Goal: Task Accomplishment & Management: Manage account settings

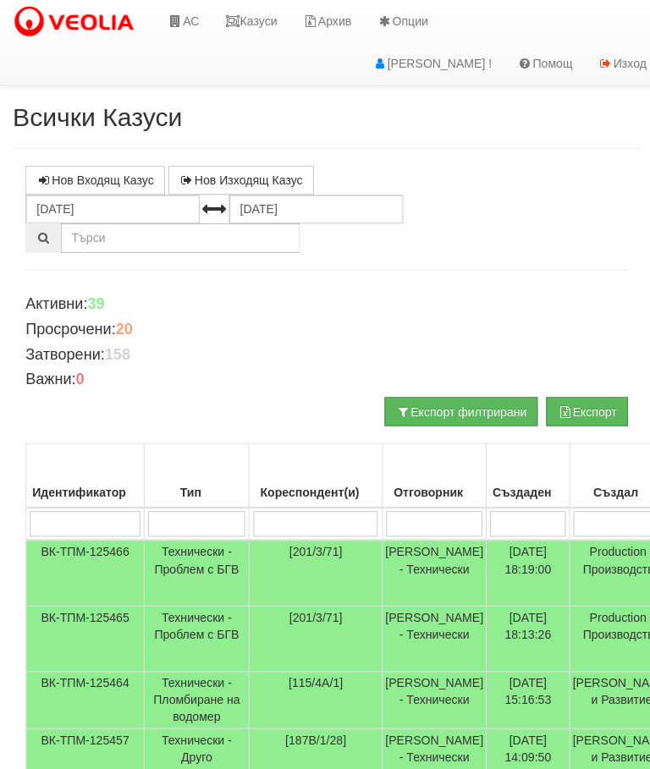
click at [257, 20] on link "Казуси" at bounding box center [250, 21] width 78 height 42
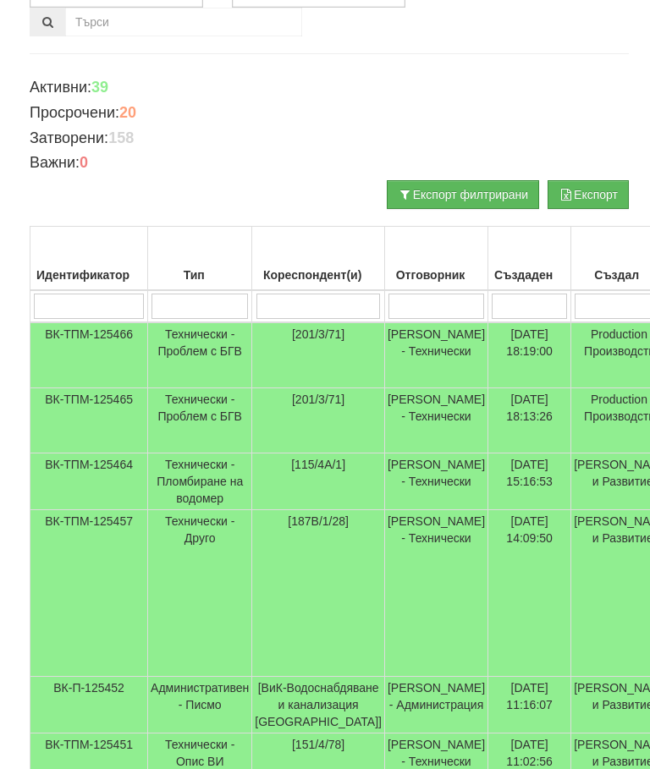
scroll to position [215, 0]
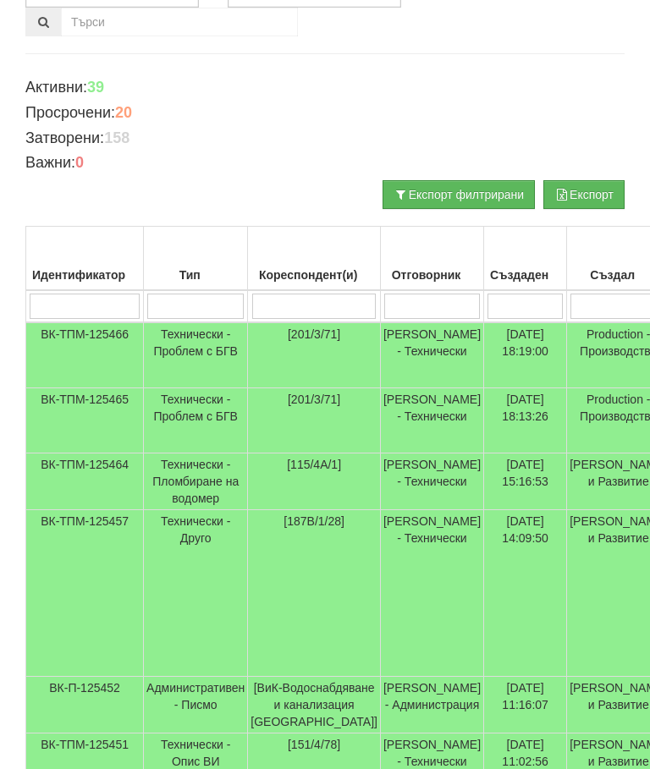
click at [196, 339] on td "Технически - Проблем с БГВ" at bounding box center [196, 355] width 104 height 66
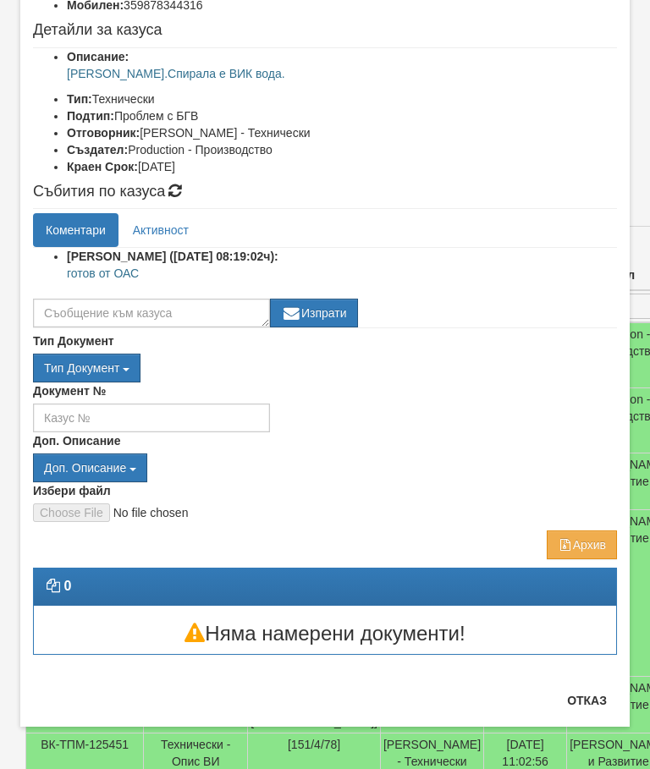
scroll to position [179, 0]
click at [590, 705] on button "Отказ" at bounding box center [587, 700] width 60 height 27
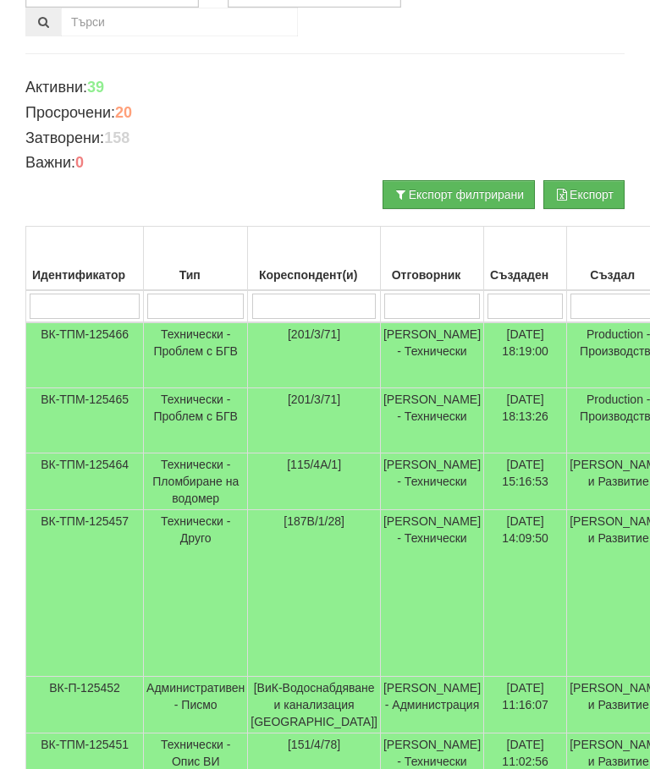
scroll to position [0, 0]
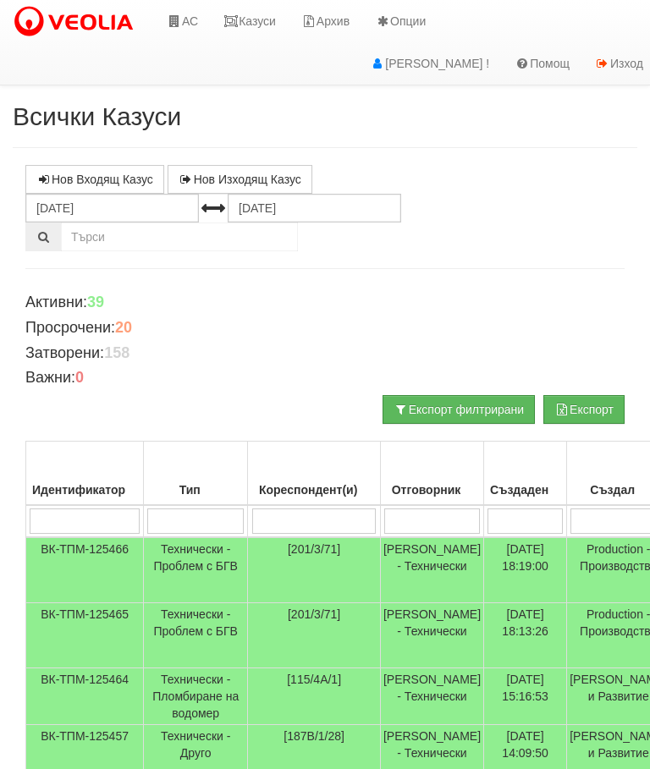
click at [264, 22] on link "Казуси" at bounding box center [250, 21] width 78 height 42
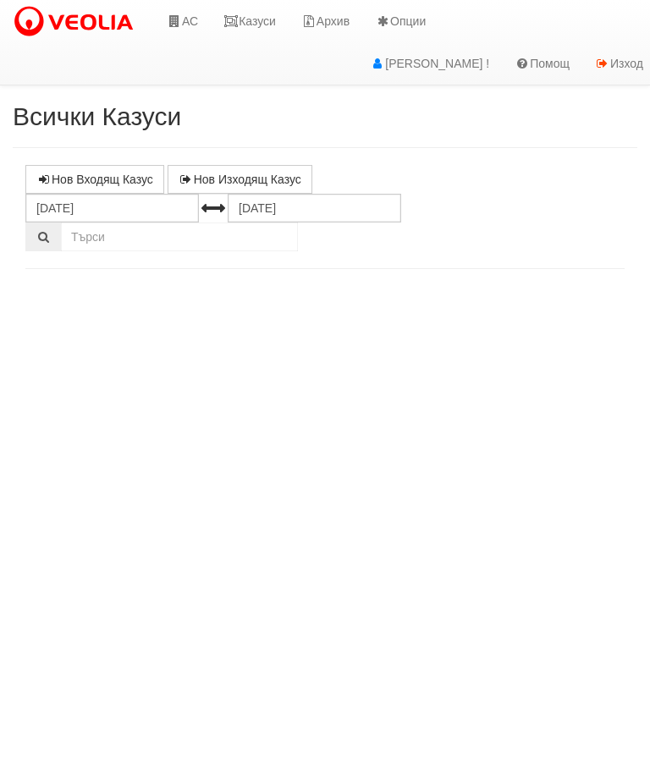
select select "10"
select select "1"
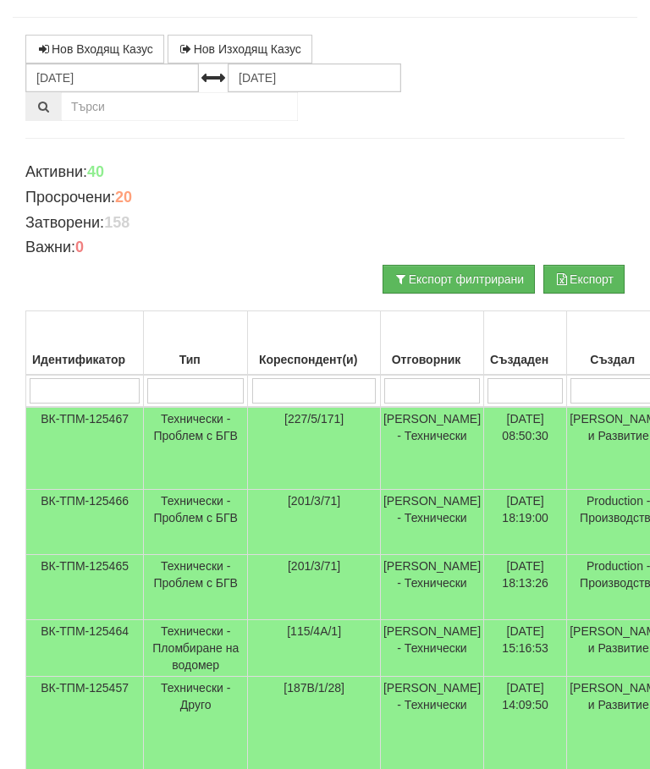
scroll to position [193, 0]
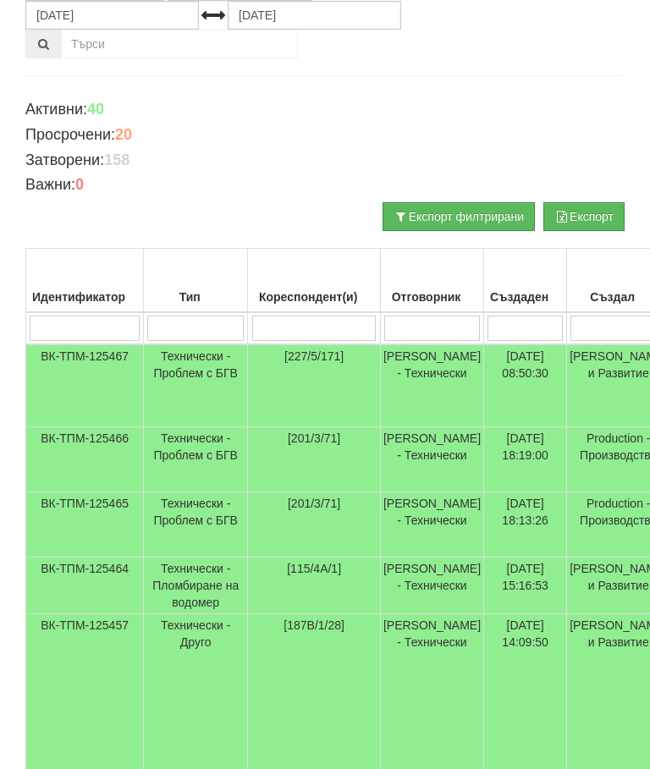
click at [195, 593] on td "Технически - Пломбиране на водомер" at bounding box center [196, 586] width 104 height 57
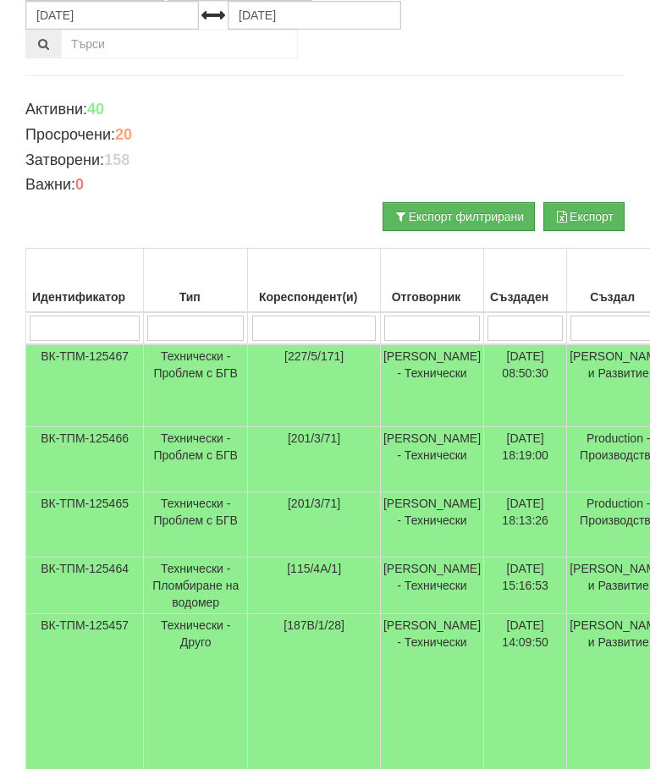
scroll to position [0, 0]
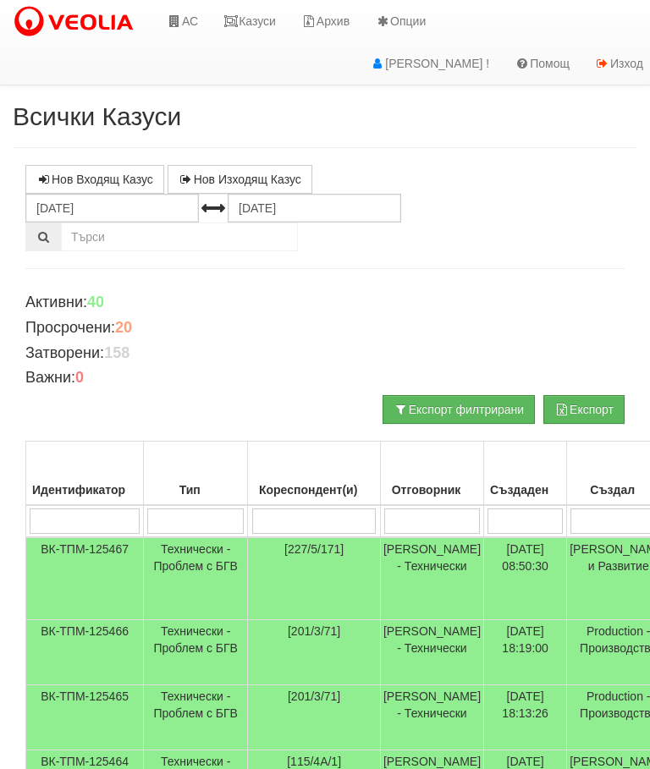
click at [181, 26] on icon at bounding box center [174, 21] width 15 height 12
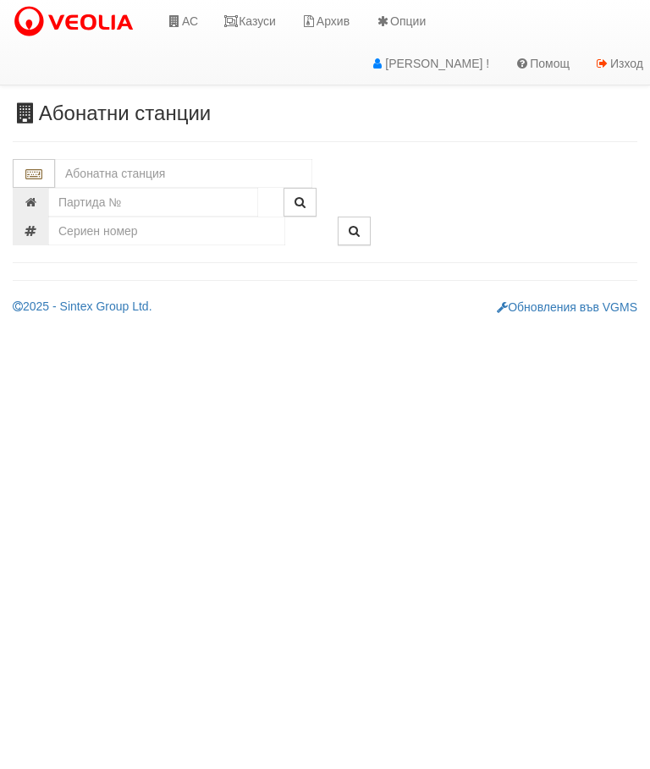
click at [71, 156] on div "Абонатни станции" at bounding box center [325, 208] width 650 height 213
click at [80, 173] on input "text" at bounding box center [183, 173] width 257 height 29
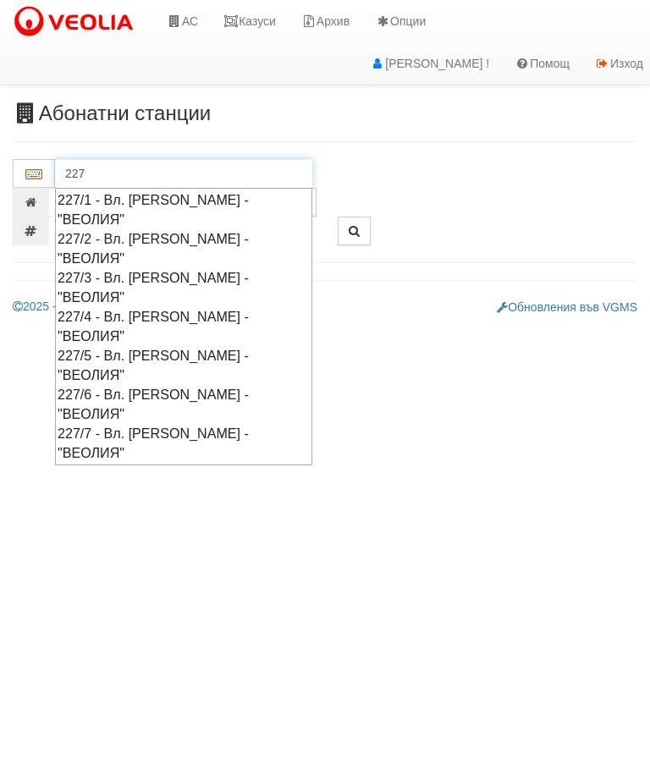
click at [170, 346] on div "227/5 - Вл. Варненчик - "ВЕОЛИЯ"" at bounding box center [184, 365] width 252 height 39
type input "227/5 - Вл. Варненчик - "ВЕОЛИЯ""
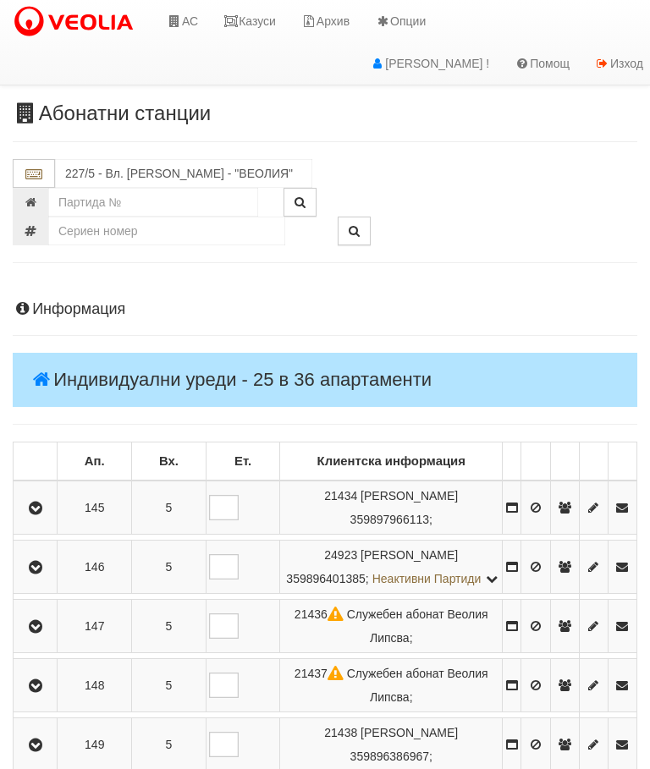
click at [250, 15] on link "Казуси" at bounding box center [250, 21] width 78 height 42
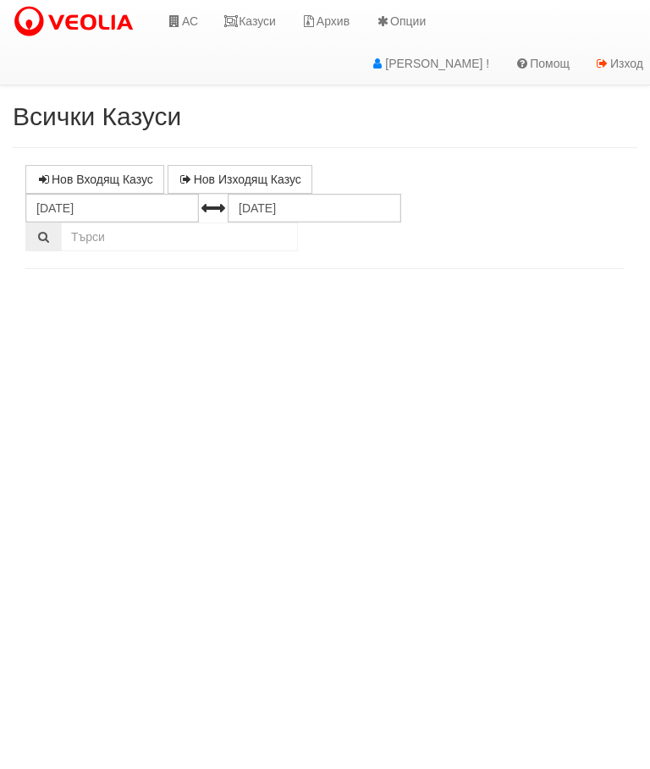
select select "10"
select select "1"
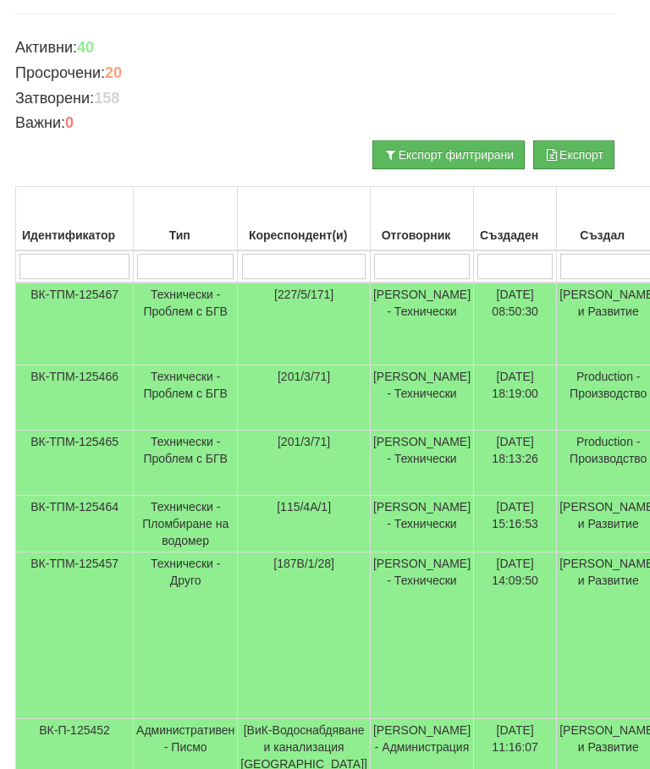
scroll to position [242, 0]
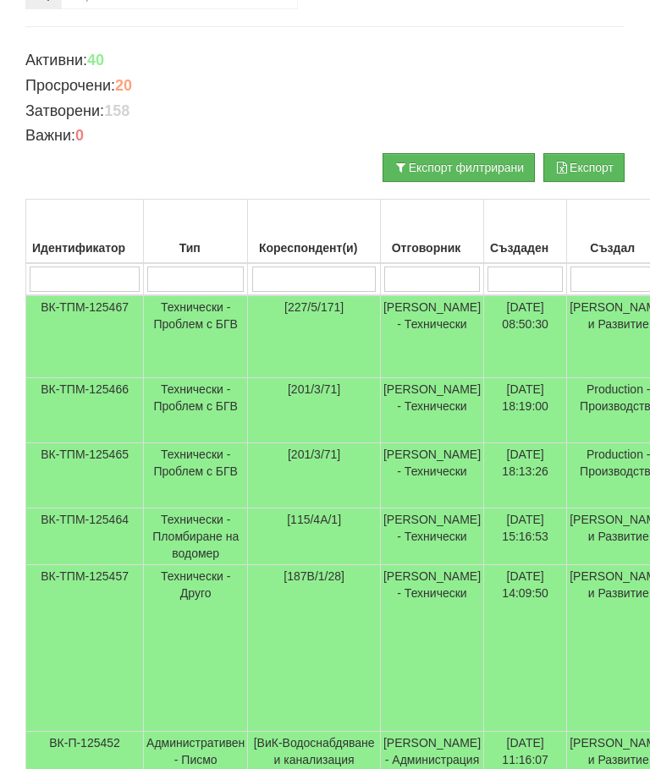
click at [198, 547] on td "Технически - Пломбиране на водомер" at bounding box center [196, 537] width 104 height 57
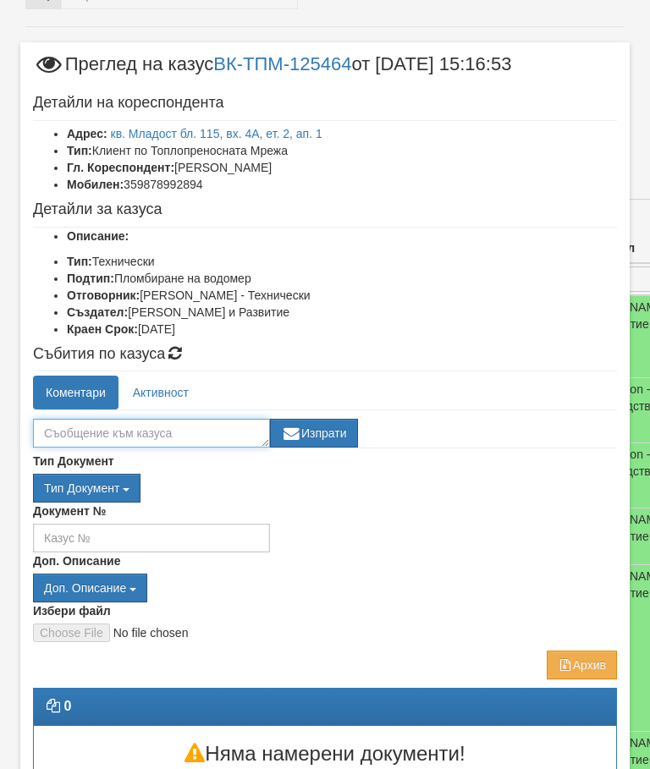
click at [52, 427] on textarea at bounding box center [151, 433] width 237 height 29
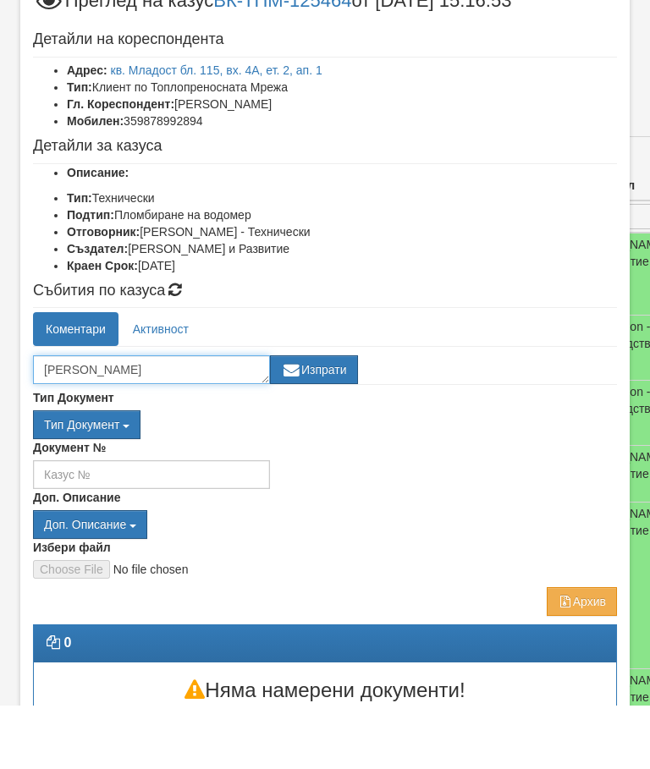
type textarea "А"
type textarea "За 12/09 в11 ч"
click at [322, 419] on button "Изпрати" at bounding box center [314, 433] width 88 height 29
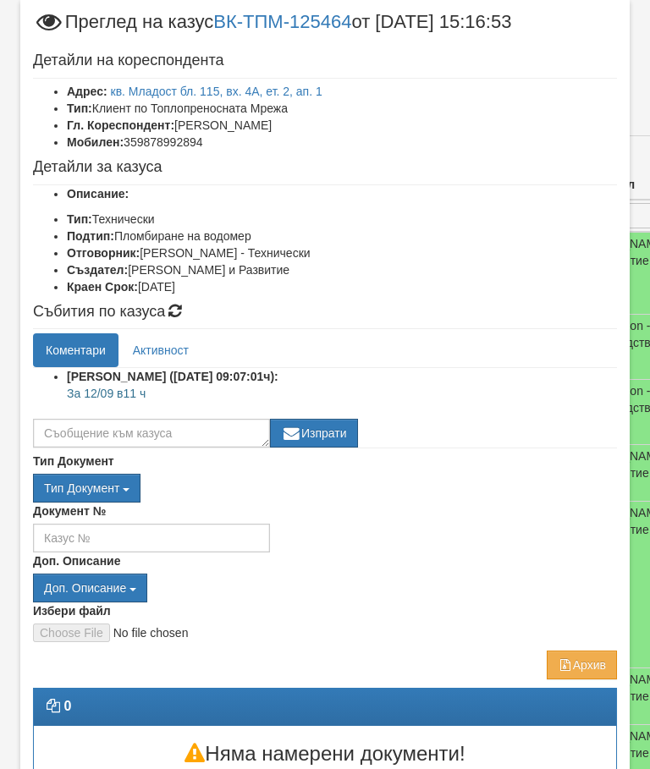
scroll to position [131, 0]
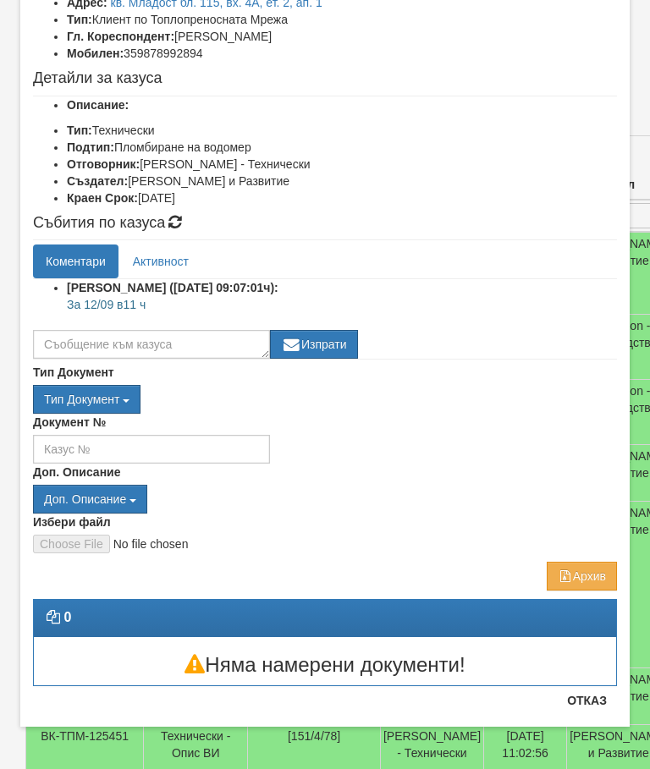
click at [592, 705] on button "Отказ" at bounding box center [587, 700] width 60 height 27
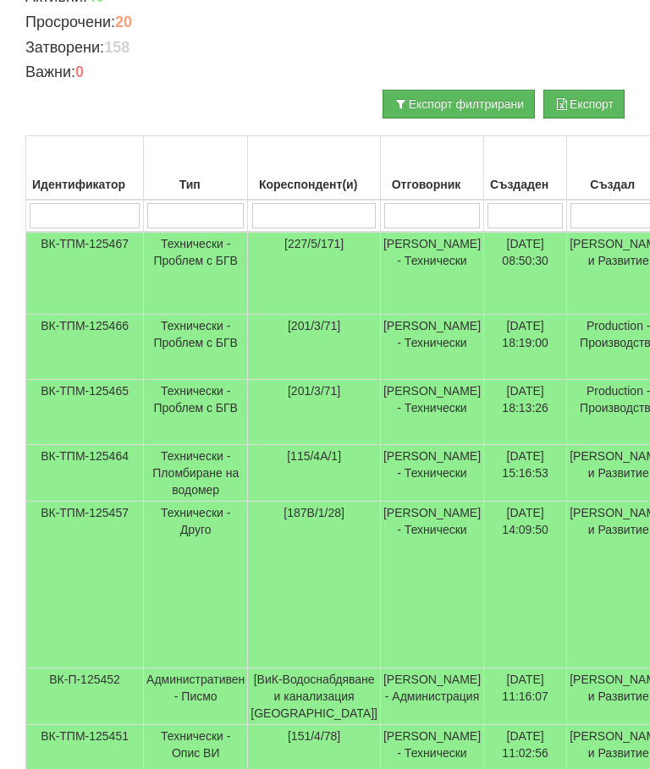
click at [401, 211] on input "search" at bounding box center [432, 215] width 96 height 25
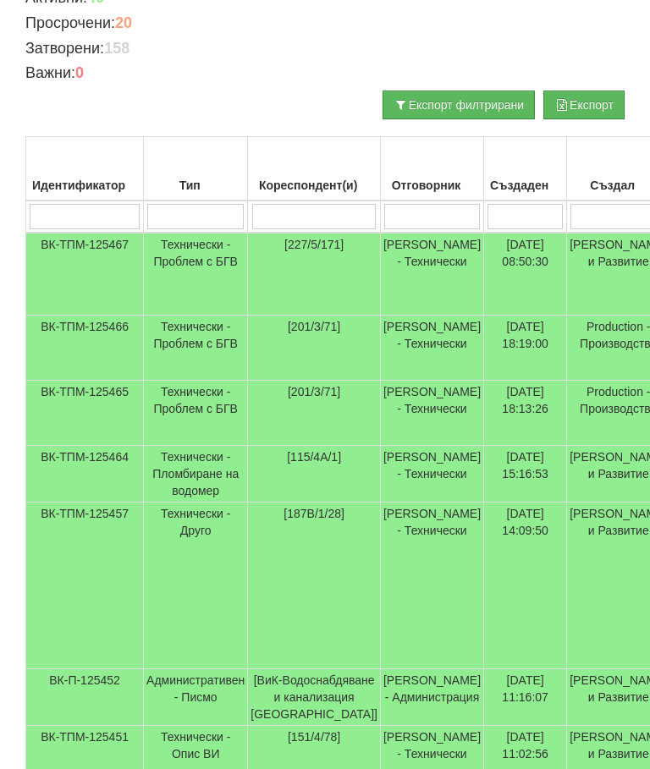
type input "С"
type input "Слави"
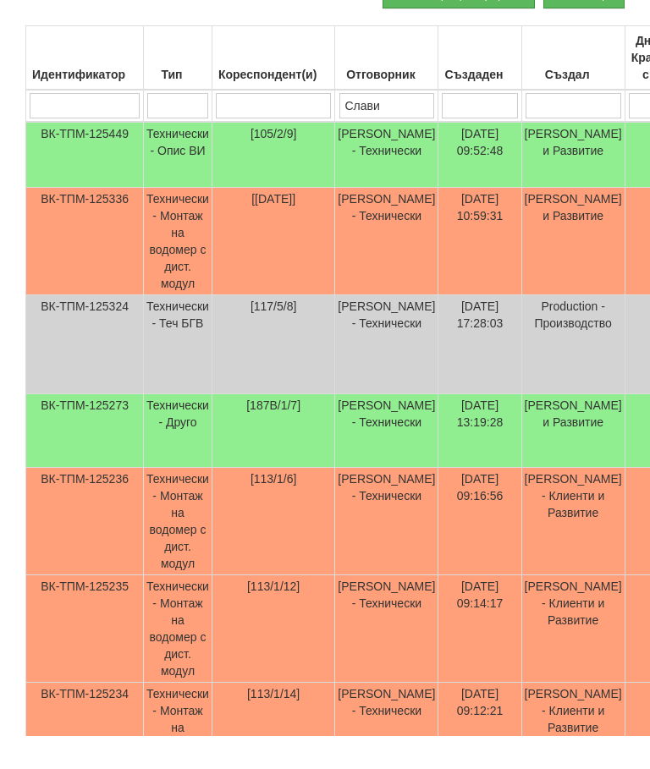
scroll to position [0, 0]
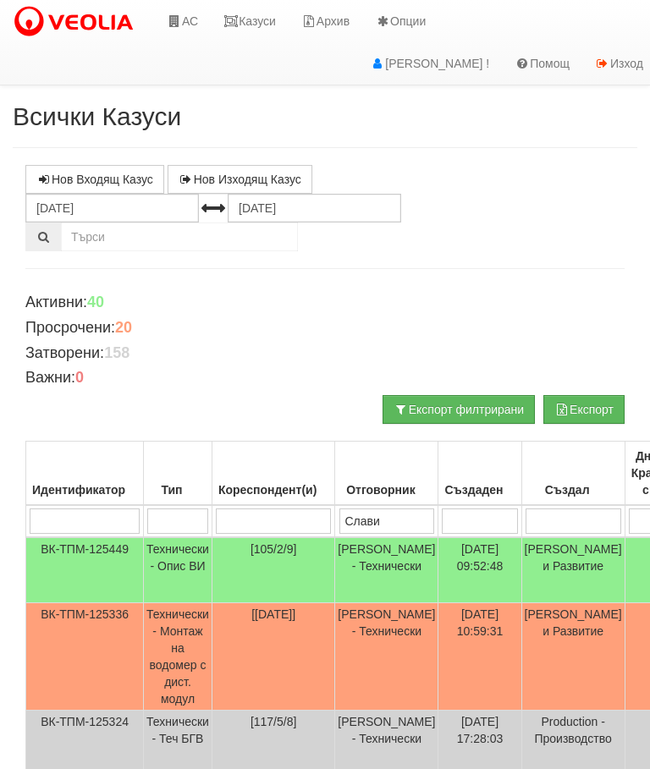
type input "Слави"
click at [249, 21] on link "Казуси" at bounding box center [250, 21] width 78 height 42
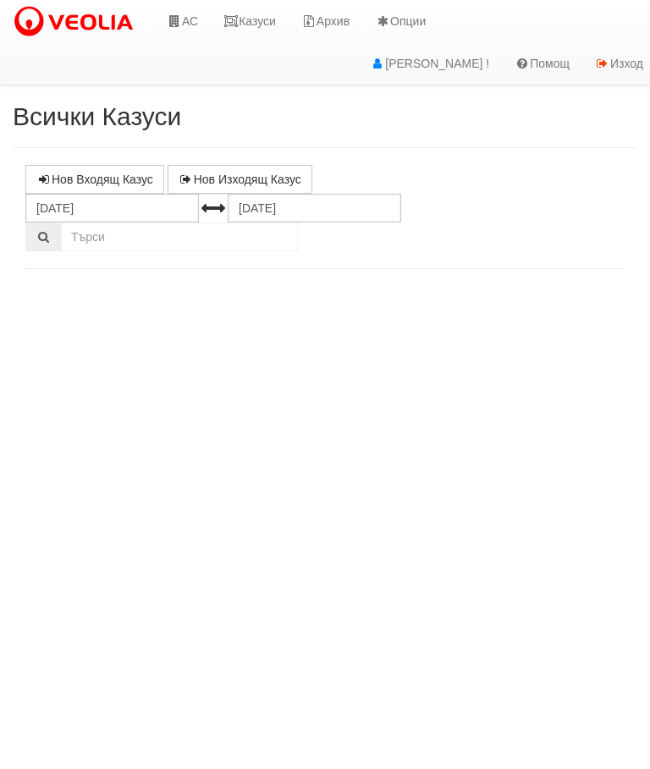
select select "10"
select select "1"
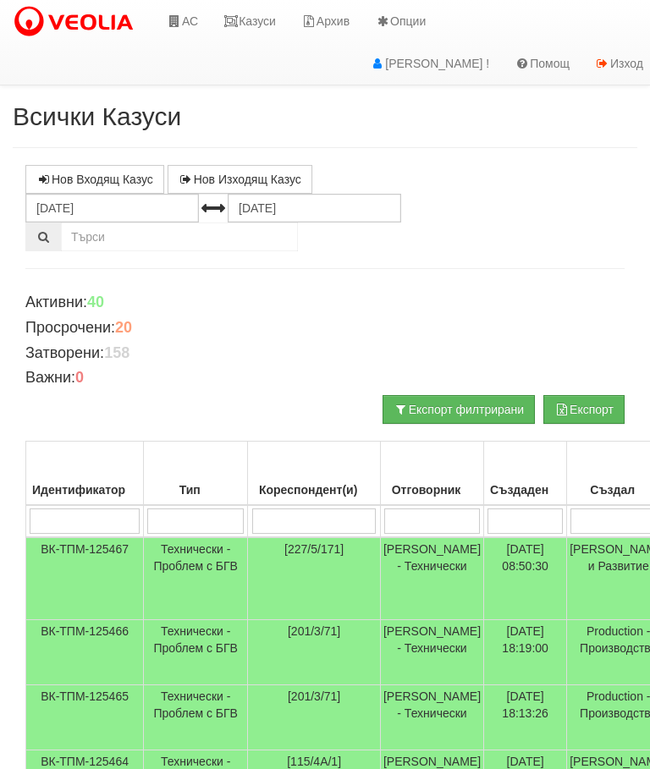
click at [265, 15] on link "Казуси" at bounding box center [250, 21] width 78 height 42
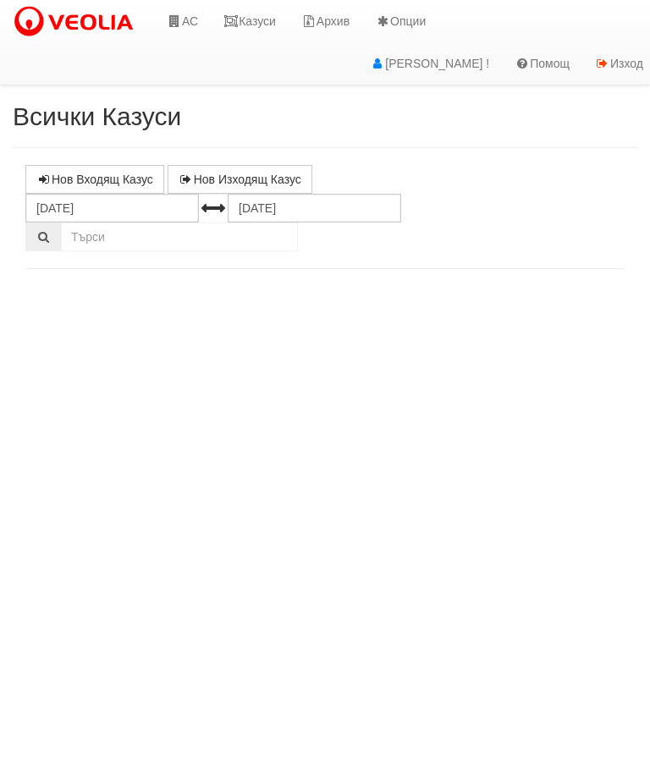
select select "10"
select select "1"
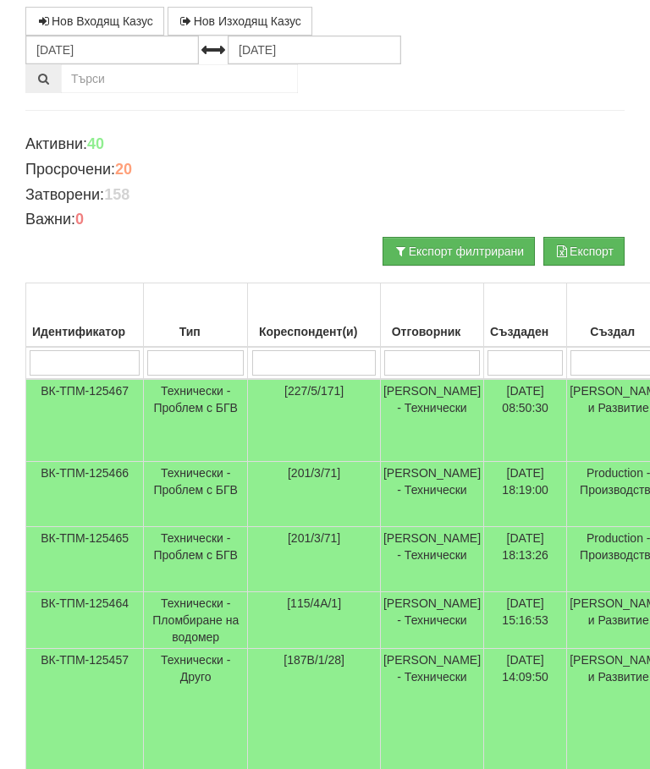
scroll to position [158, 0]
click at [168, 565] on td "Технически - Проблем с БГВ" at bounding box center [196, 559] width 104 height 65
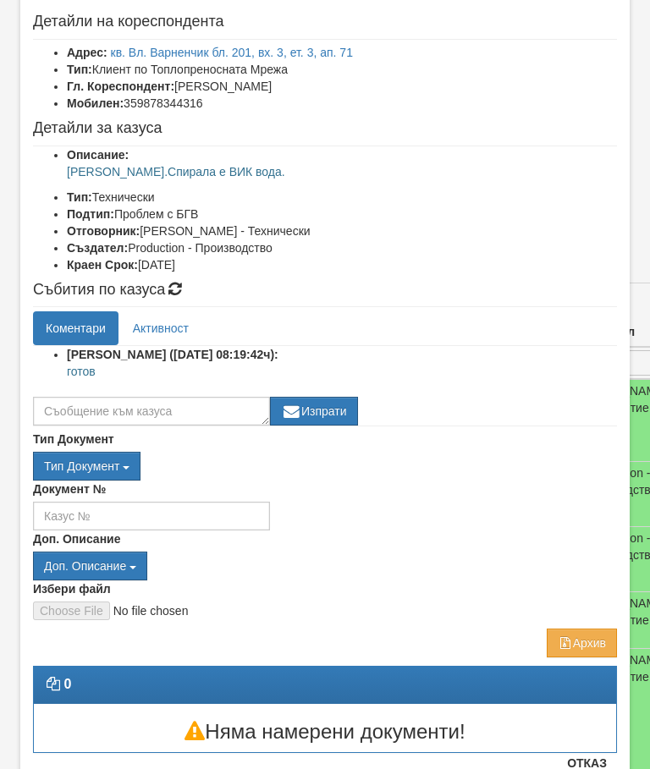
scroll to position [80, 0]
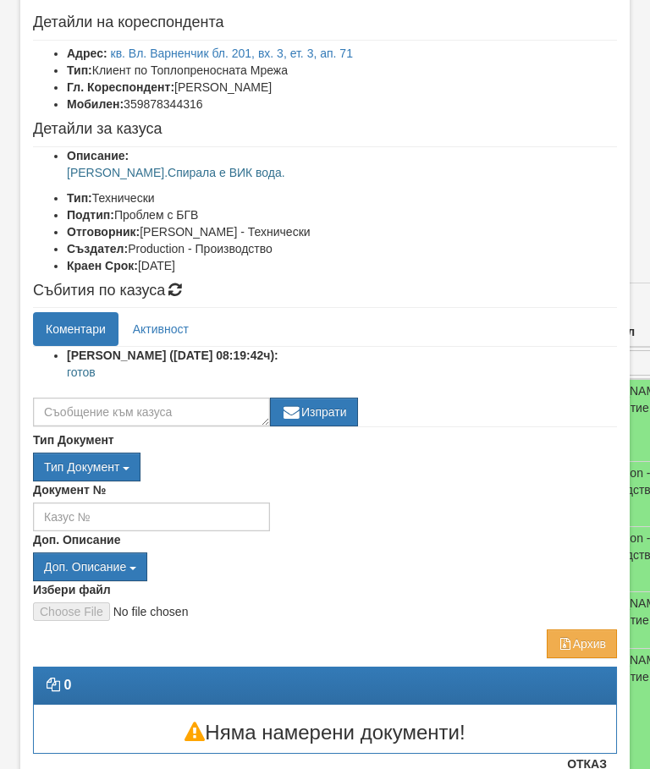
click at [599, 768] on button "Отказ" at bounding box center [587, 764] width 60 height 27
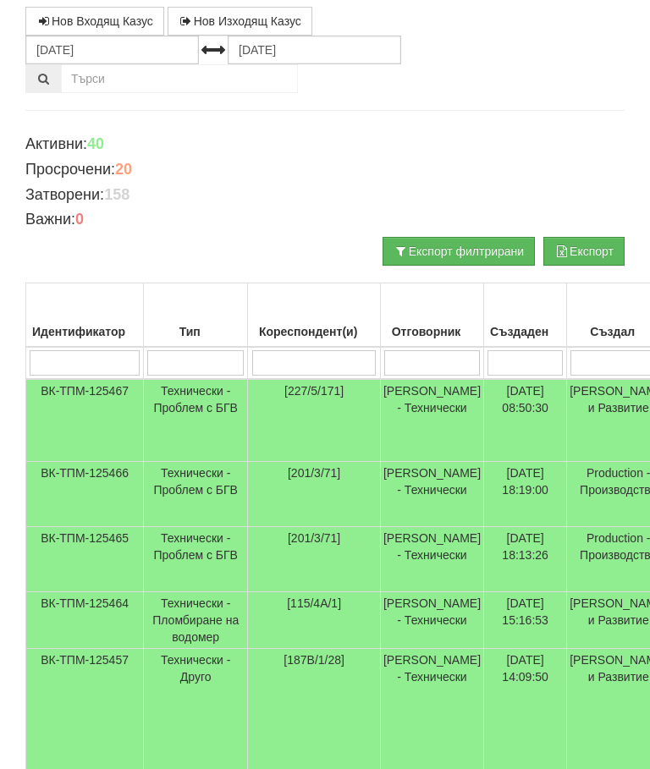
click at [351, 485] on td "[201/3/71]" at bounding box center [314, 494] width 133 height 65
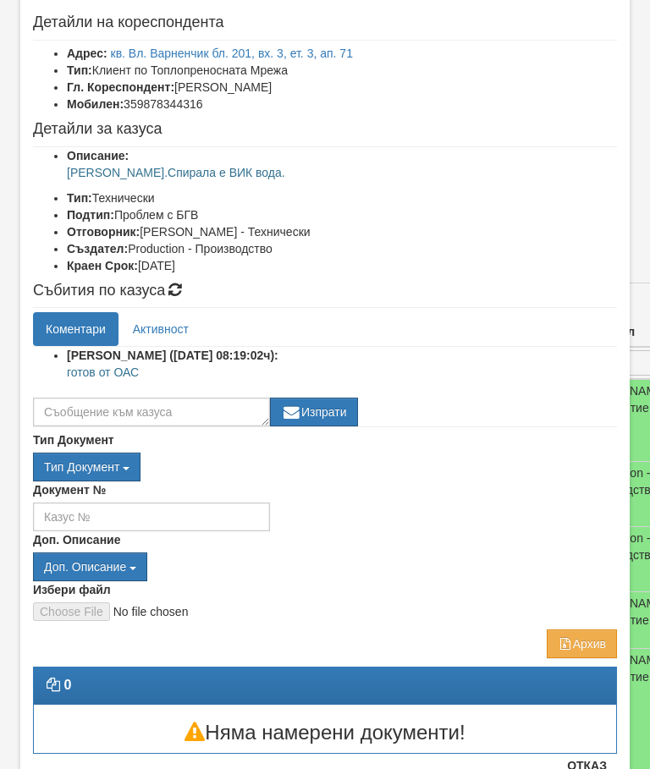
click at [605, 763] on button "Отказ" at bounding box center [587, 765] width 60 height 27
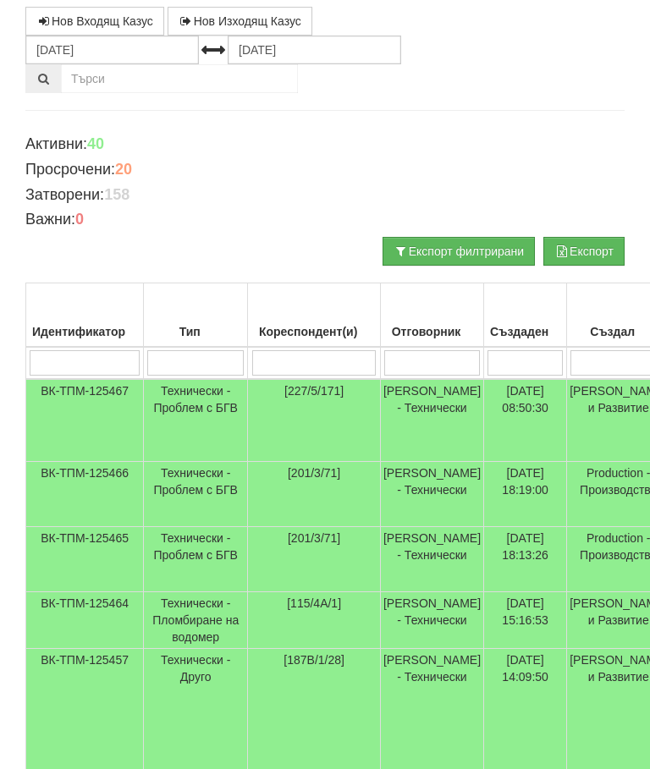
click at [173, 405] on td "Технически - Проблем с БГВ" at bounding box center [196, 420] width 104 height 83
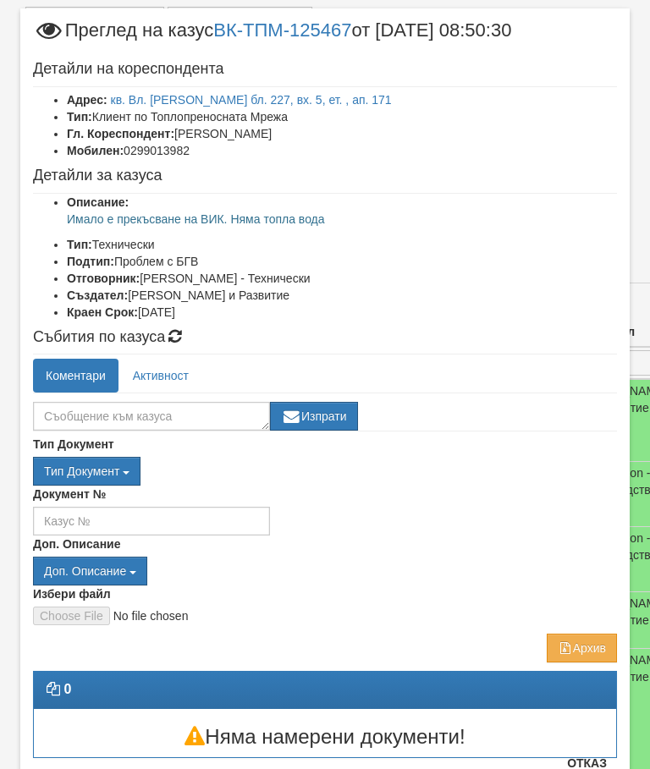
scroll to position [33, 0]
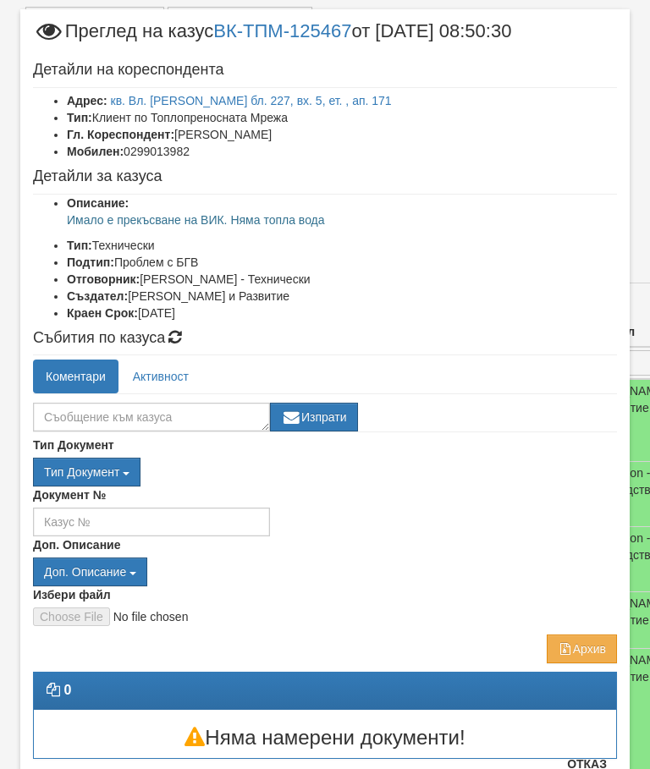
click at [605, 768] on button "Отказ" at bounding box center [587, 764] width 60 height 27
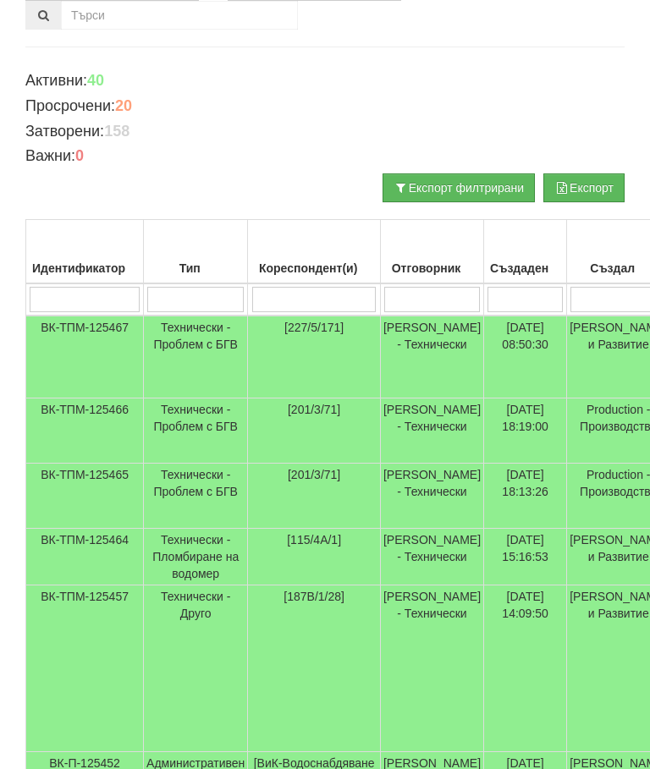
scroll to position [0, 0]
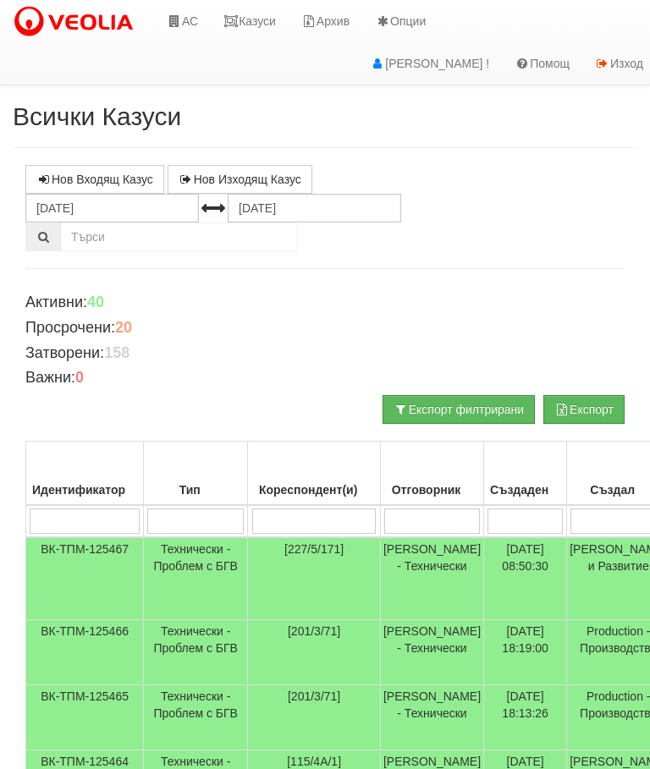
click at [247, 16] on link "Казуси" at bounding box center [250, 21] width 78 height 42
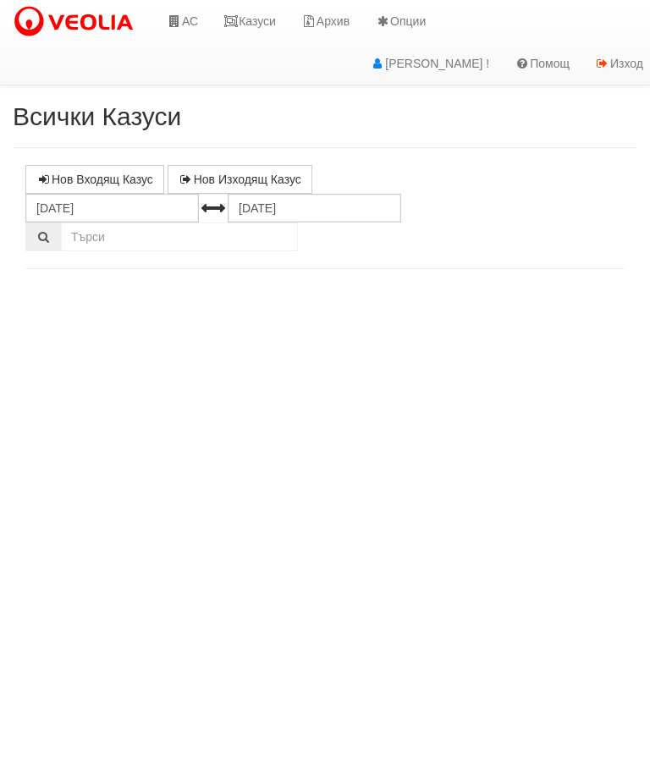
select select "10"
select select "1"
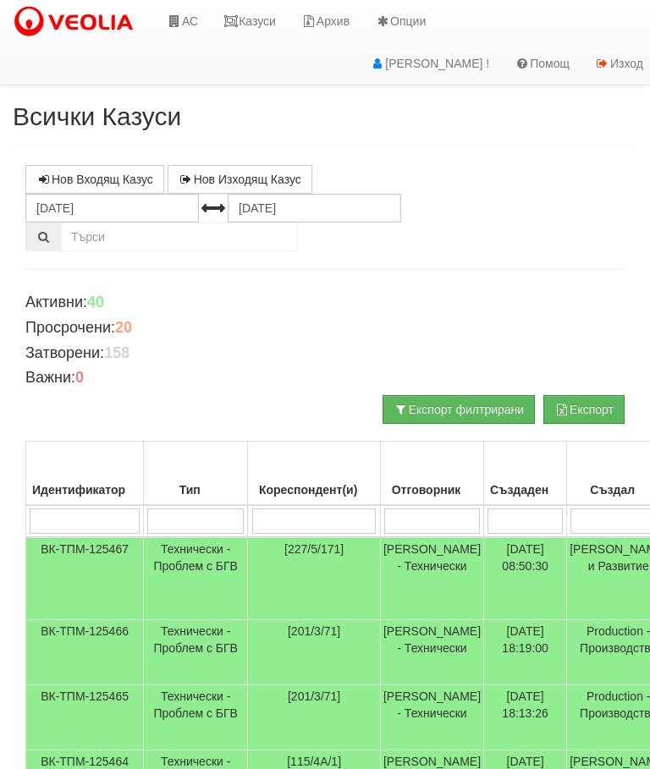
click at [443, 515] on input "search" at bounding box center [432, 521] width 96 height 25
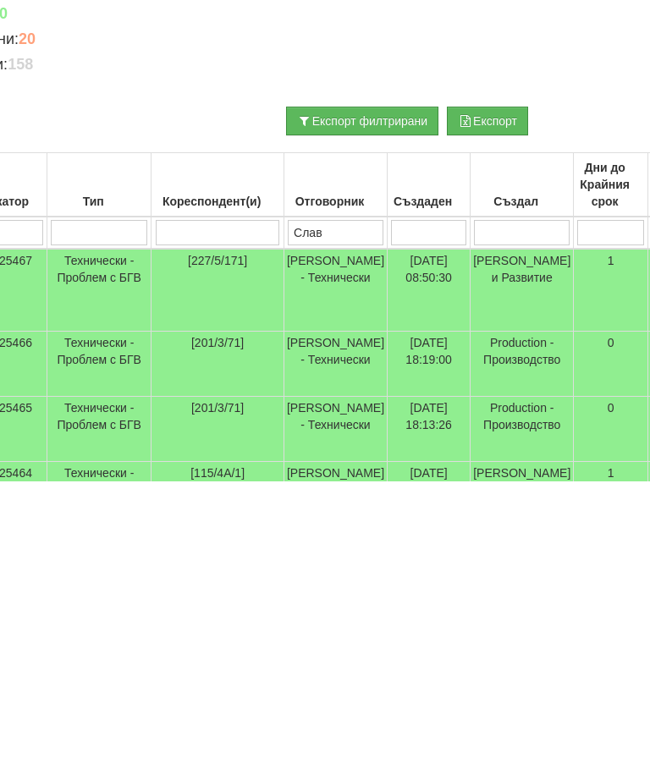
type input "Слави"
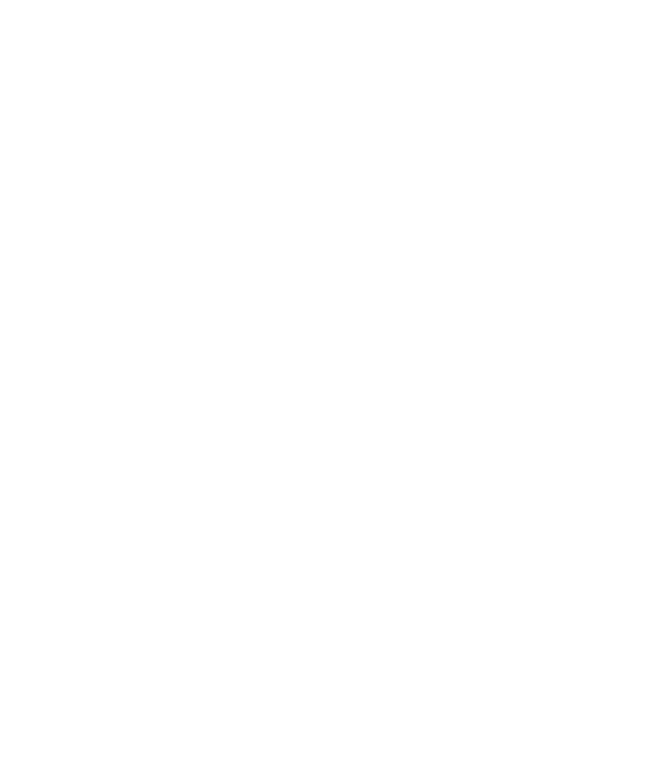
scroll to position [0, 0]
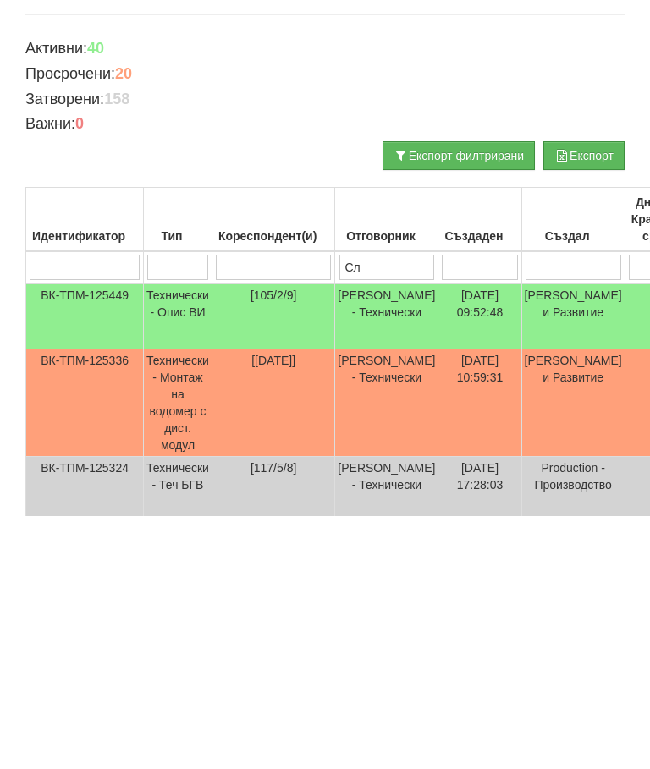
type input "С"
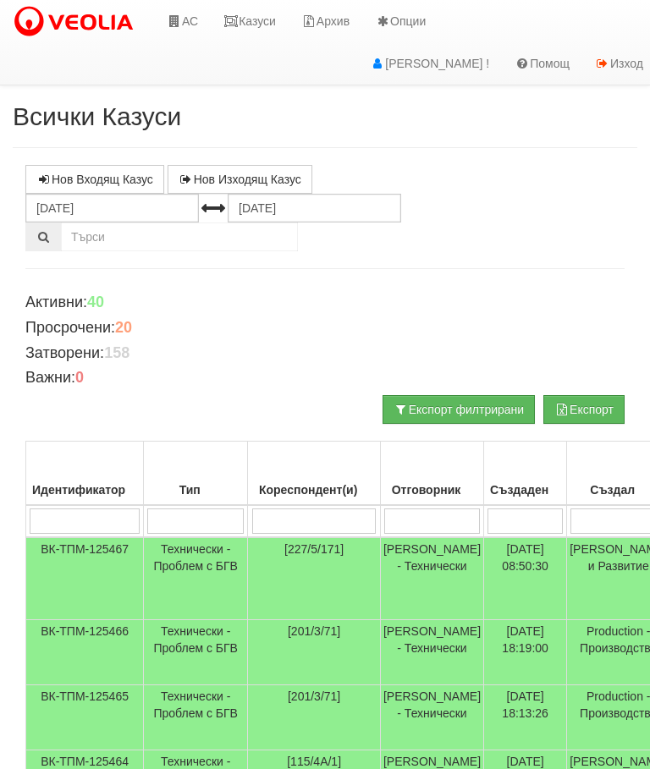
click at [259, 1] on link "Казуси" at bounding box center [250, 21] width 78 height 42
click at [244, 16] on link "Казуси" at bounding box center [250, 21] width 78 height 42
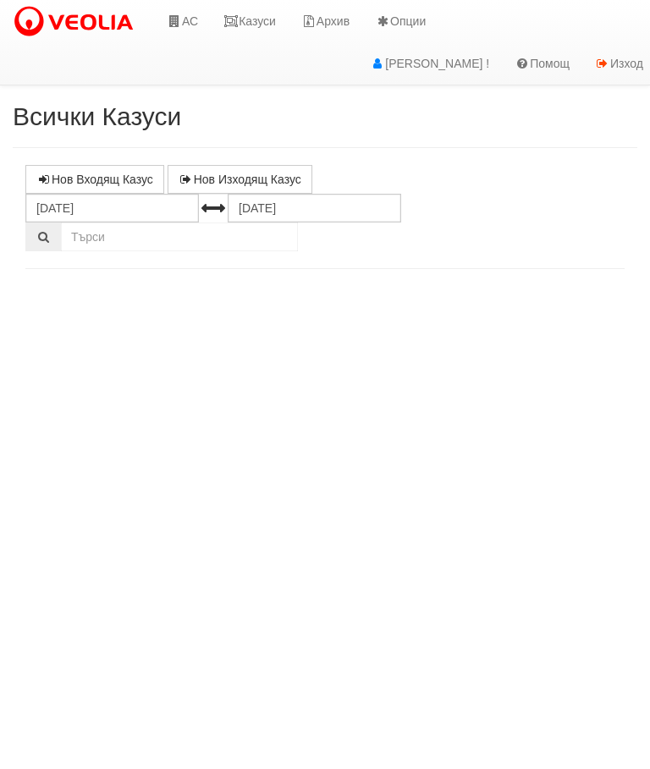
select select "10"
select select "1"
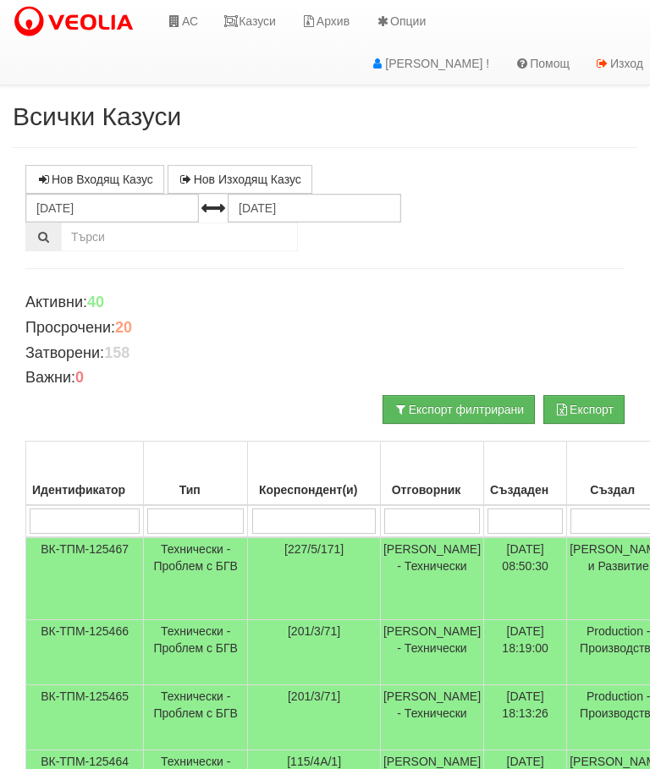
click at [416, 512] on input "search" at bounding box center [432, 521] width 96 height 25
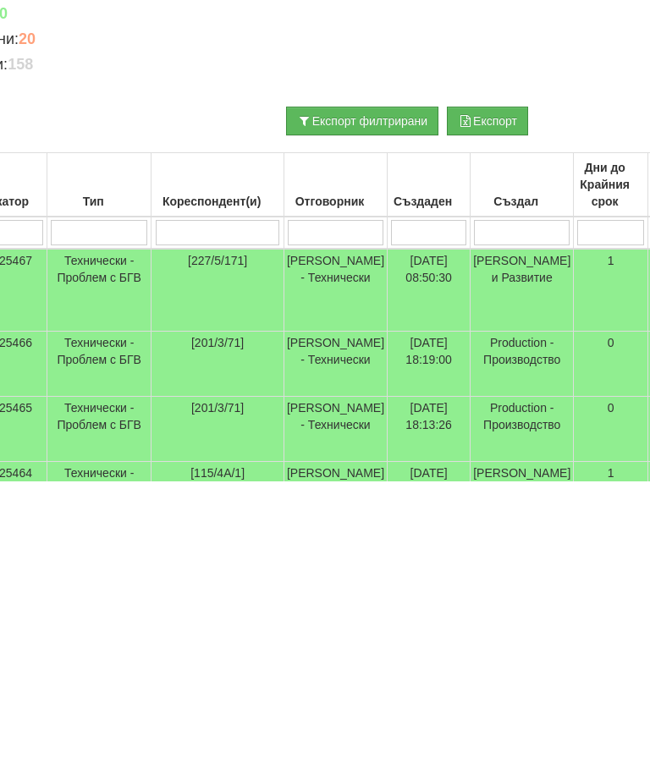
type input "С"
type input "Слави"
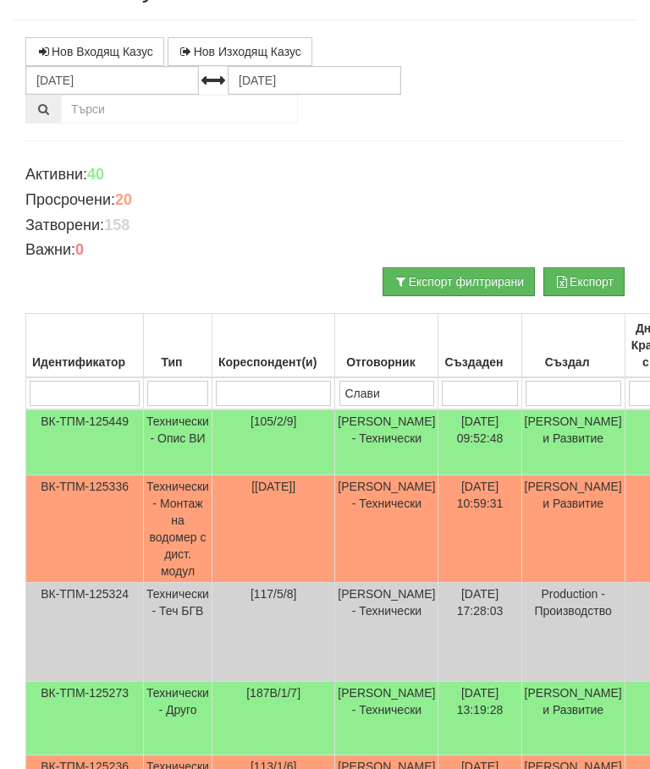
scroll to position [0, 0]
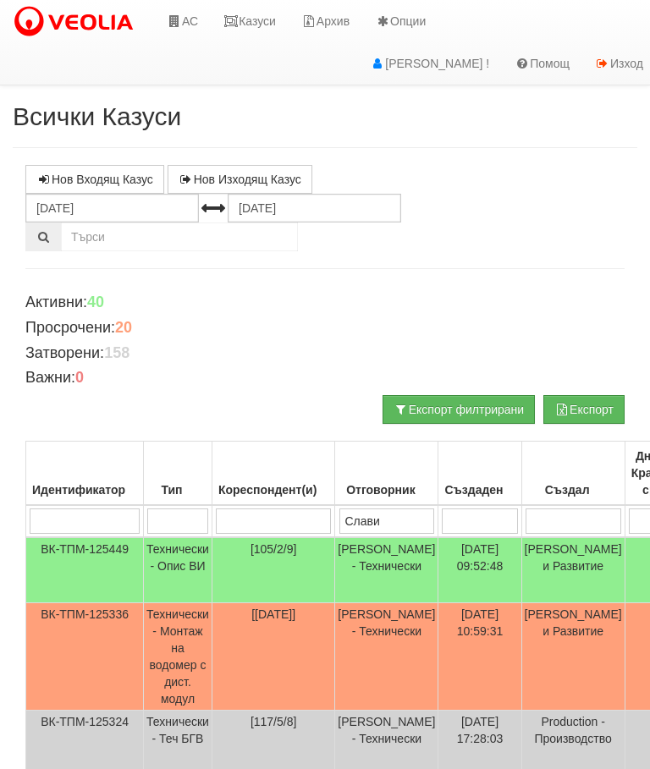
type input "Слави"
click at [249, 26] on link "Казуси" at bounding box center [250, 21] width 78 height 42
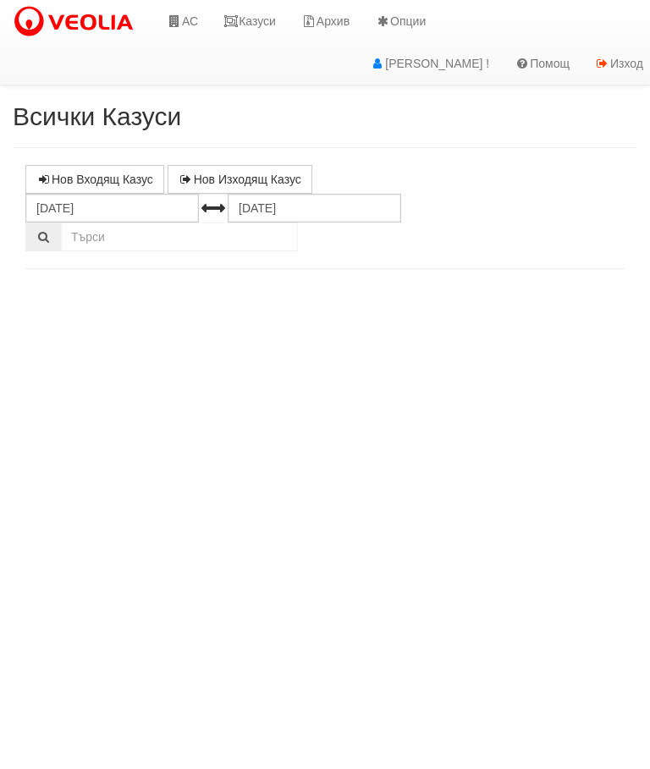
select select "10"
select select "1"
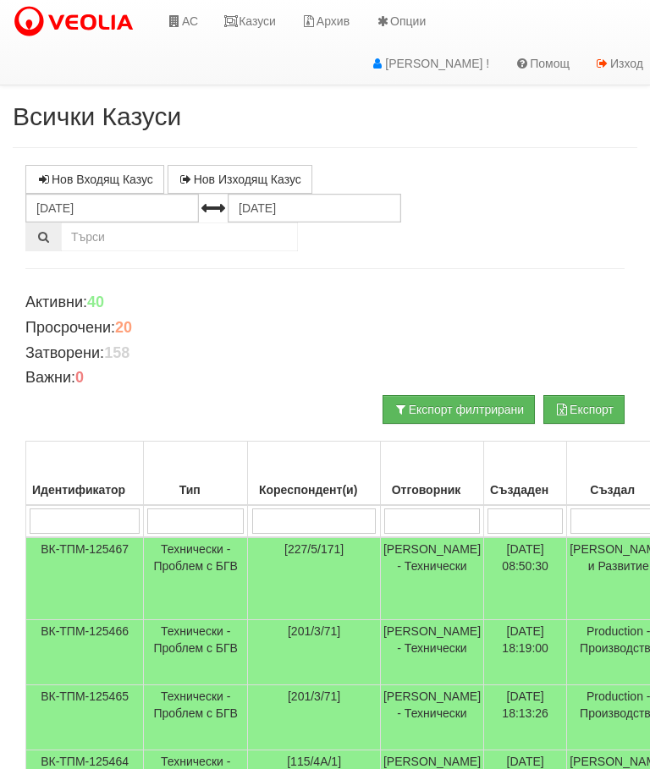
click at [421, 516] on input "search" at bounding box center [432, 521] width 96 height 25
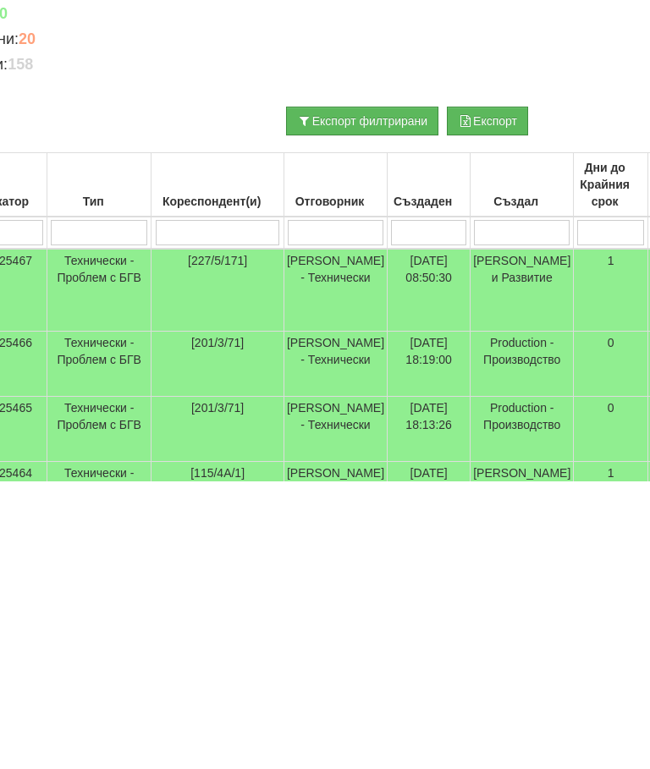
type input "С"
type input "Слави"
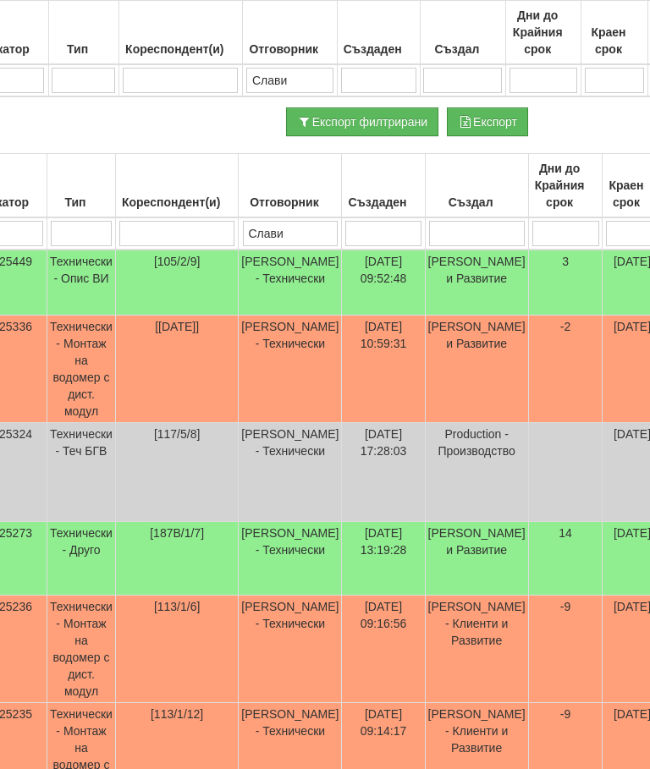
scroll to position [370, 96]
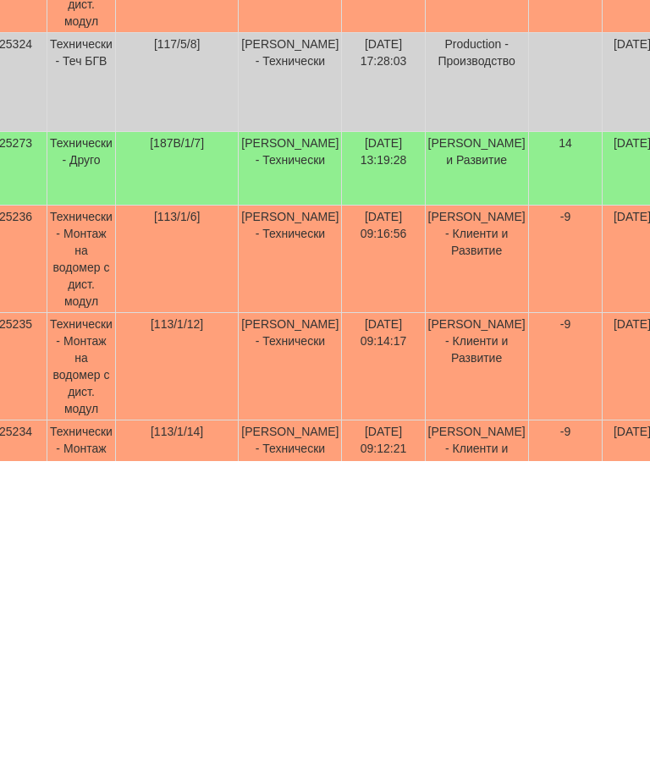
type input "Слави"
click at [116, 440] on td "Технически - Друго" at bounding box center [81, 477] width 69 height 74
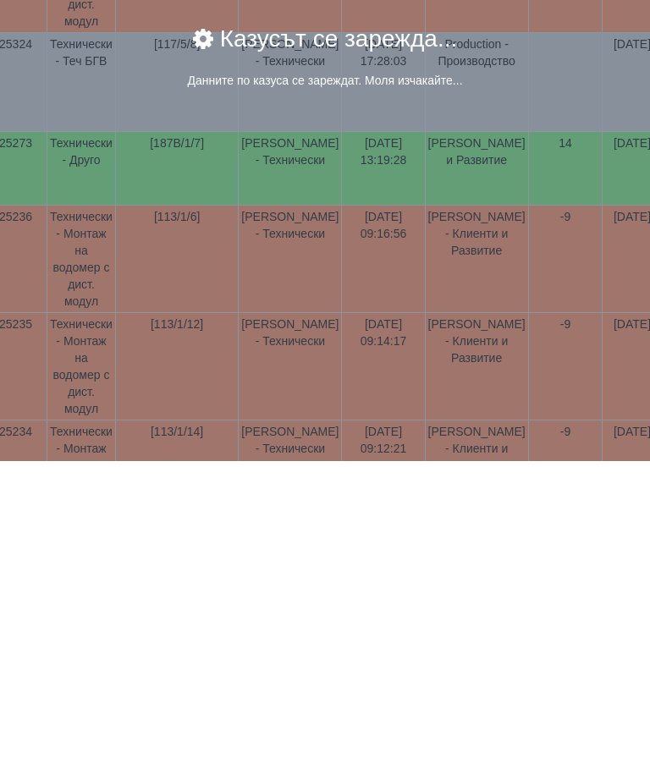
scroll to position [678, 96]
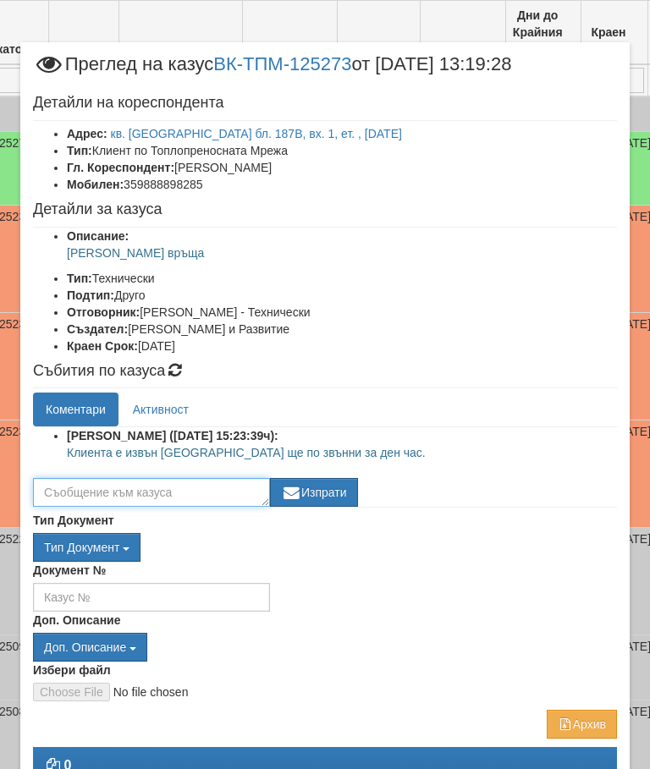
click at [92, 489] on textarea at bounding box center [151, 492] width 237 height 29
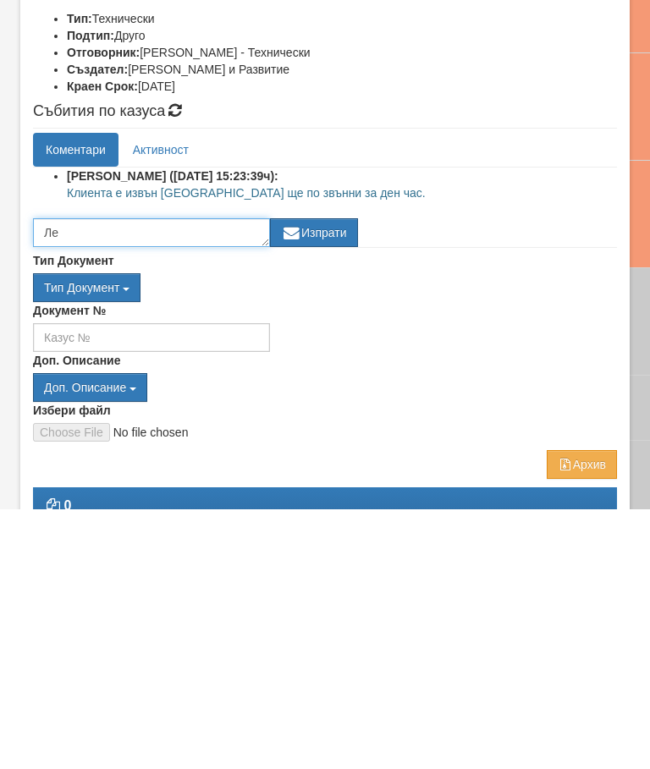
type textarea "Л"
type textarea "Незатворен кран на бойлера. Водомера работи коректно."
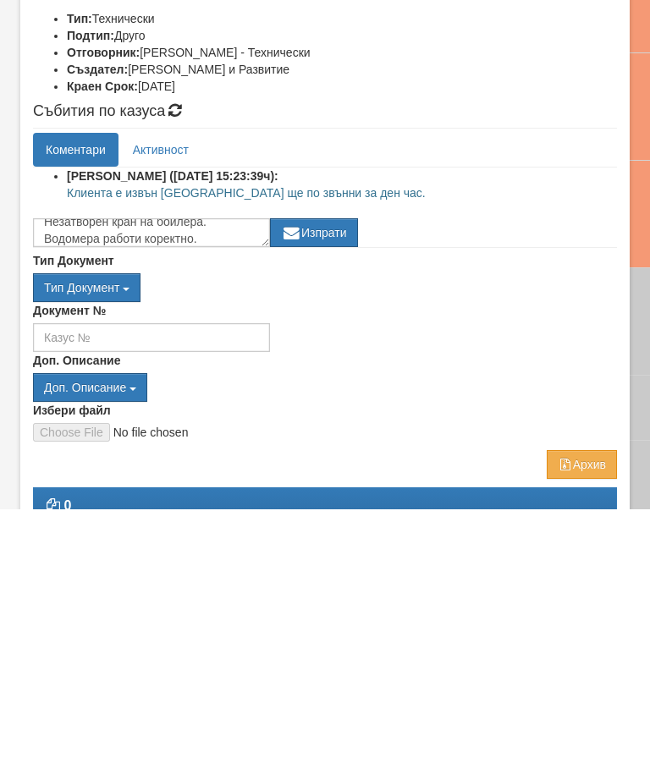
click at [338, 478] on button "Изпрати" at bounding box center [314, 492] width 88 height 29
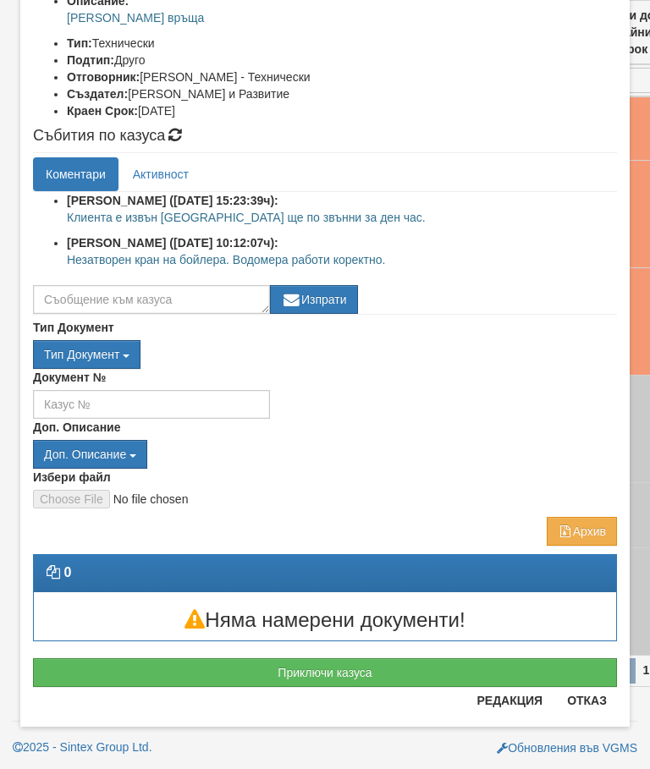
scroll to position [235, 0]
click at [506, 369] on div "Документ №" at bounding box center [324, 394] width 609 height 50
click at [406, 664] on button "Приключи казуса" at bounding box center [325, 672] width 584 height 29
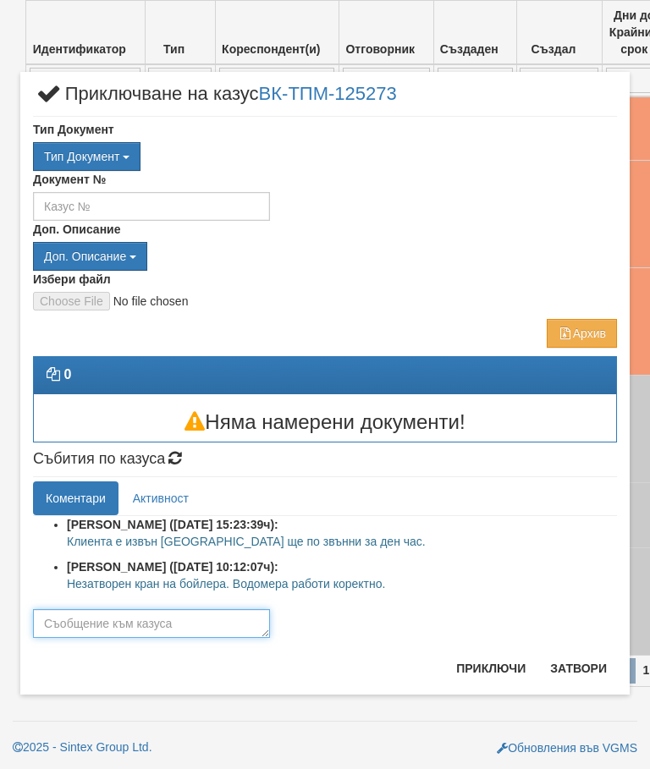
click at [97, 621] on textarea at bounding box center [151, 623] width 237 height 29
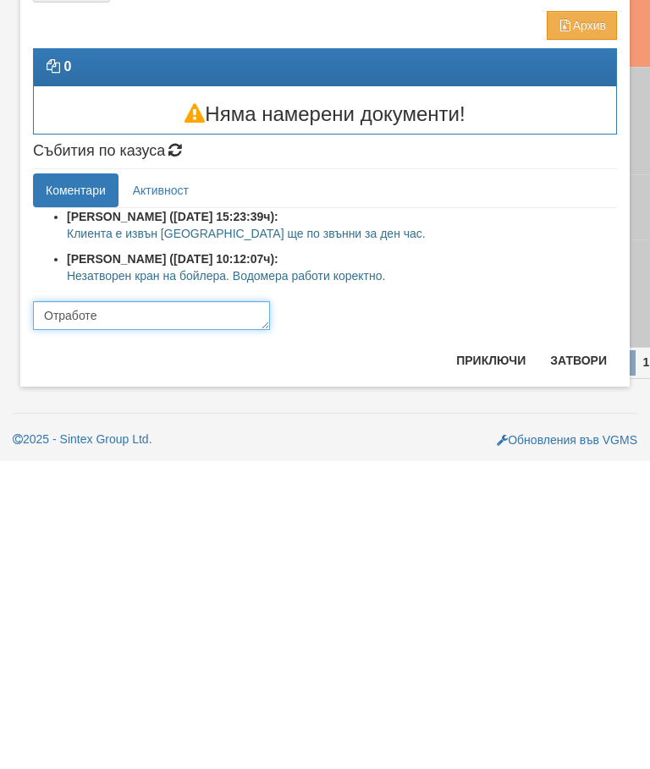
type textarea "Отработен"
click at [487, 655] on button "Приключи" at bounding box center [491, 668] width 90 height 27
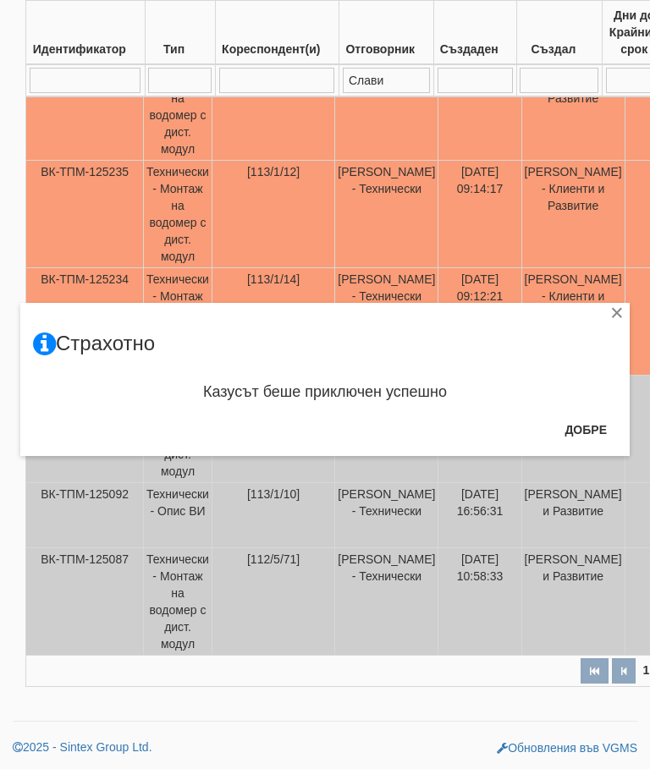
click at [593, 428] on button "Добре" at bounding box center [585, 429] width 63 height 27
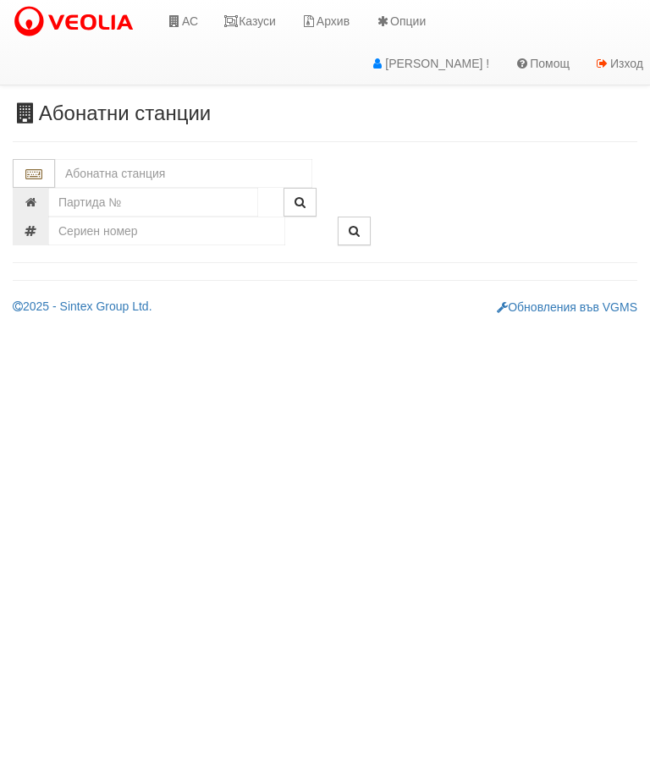
click at [289, 12] on link "Казуси" at bounding box center [250, 21] width 78 height 42
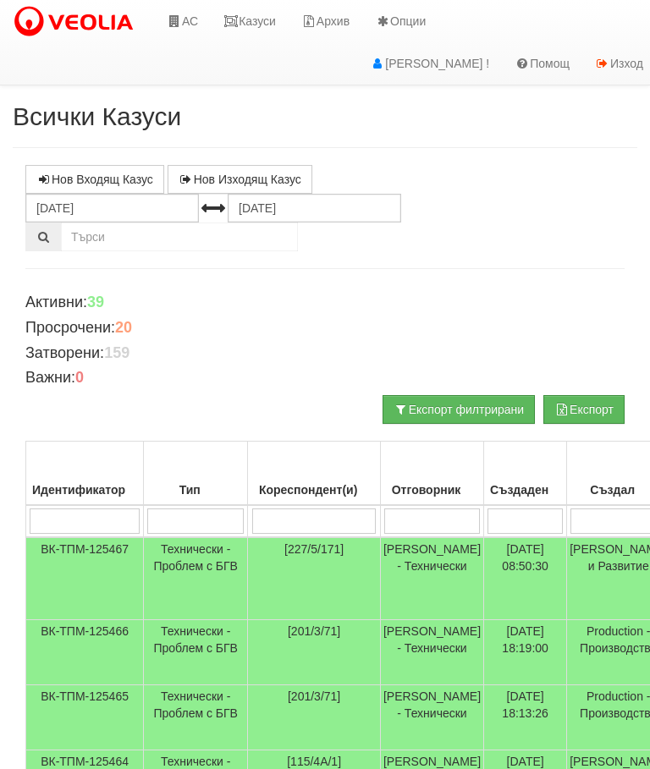
click at [186, 20] on link "АС" at bounding box center [182, 21] width 57 height 42
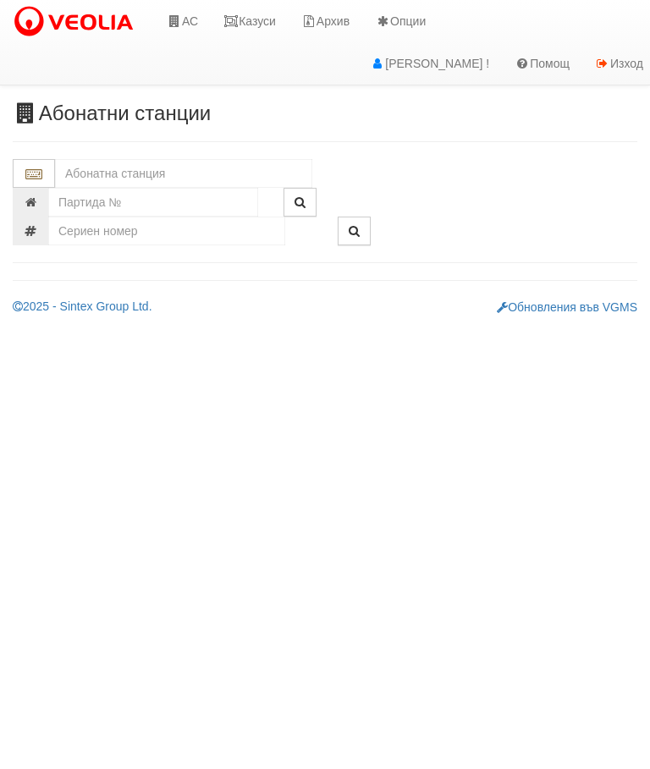
click at [80, 164] on input "text" at bounding box center [183, 173] width 257 height 29
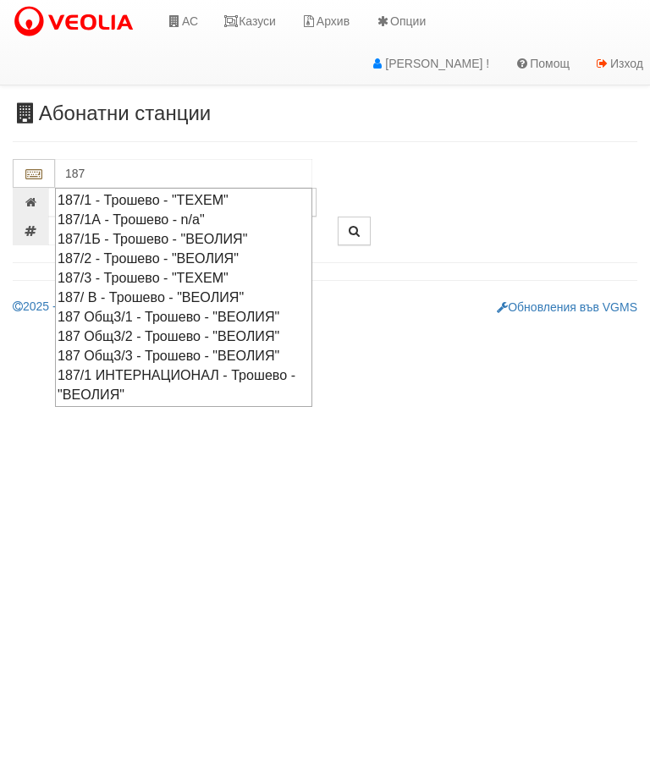
click at [151, 288] on div "187/ В - Трошево - "ВЕОЛИЯ"" at bounding box center [184, 297] width 252 height 19
type input "187/ В - Трошево - "ВЕОЛИЯ""
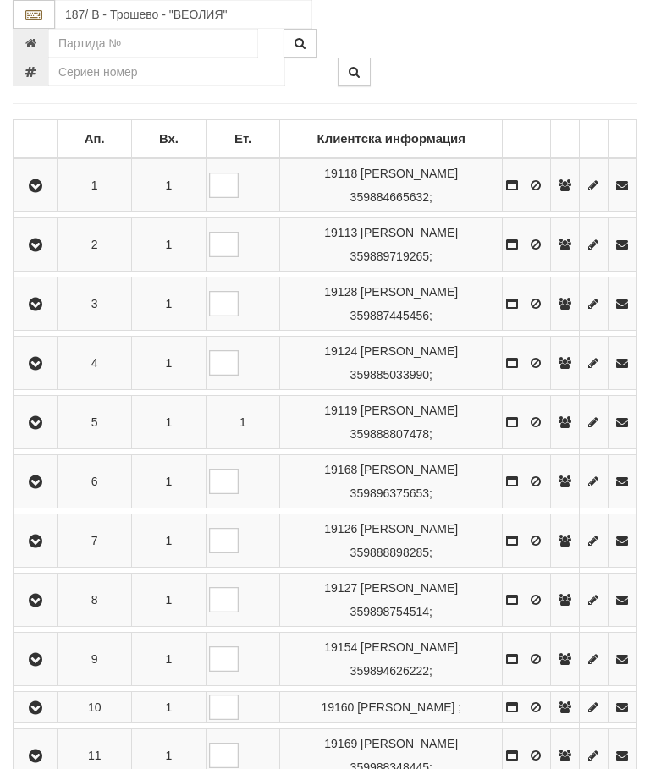
scroll to position [292, 0]
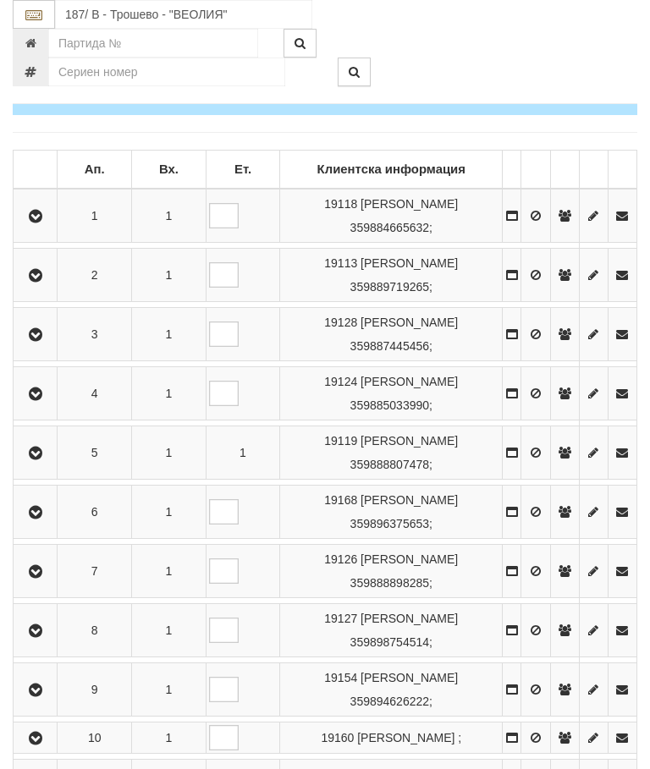
click at [31, 578] on icon "button" at bounding box center [35, 572] width 20 height 12
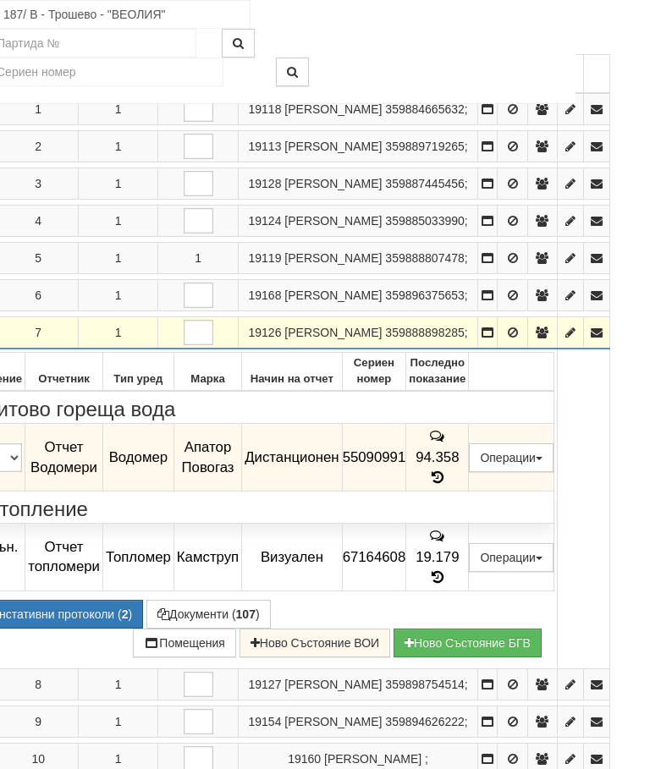
scroll to position [388, 69]
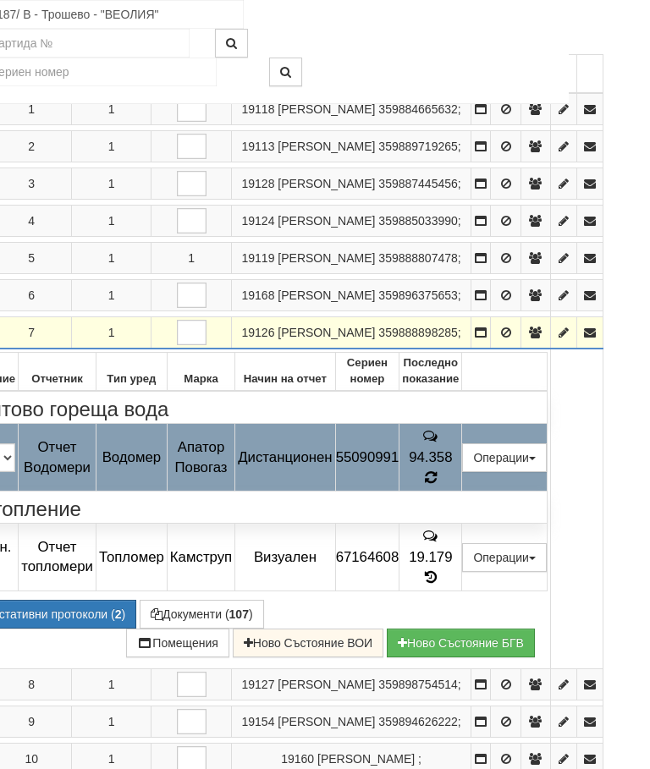
click at [437, 485] on icon at bounding box center [431, 478] width 12 height 14
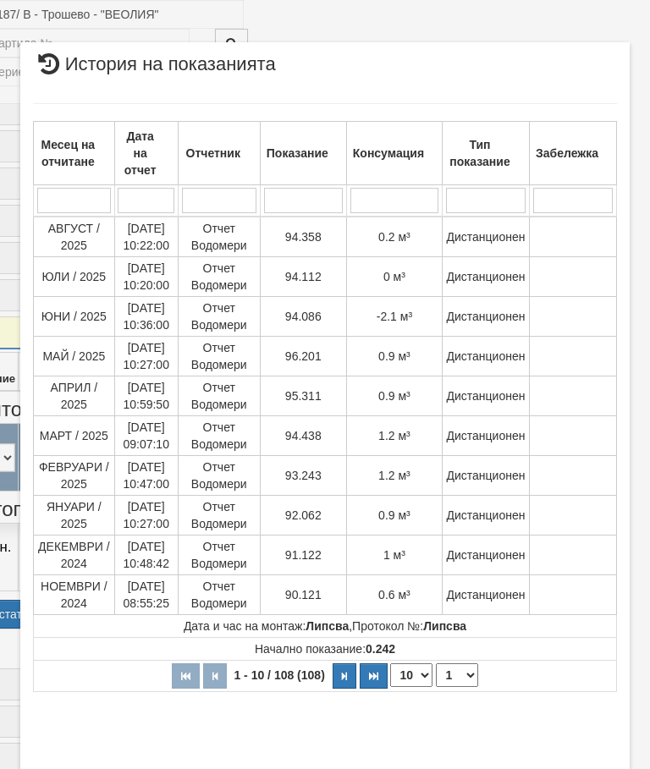
select select "10"
select select "1"
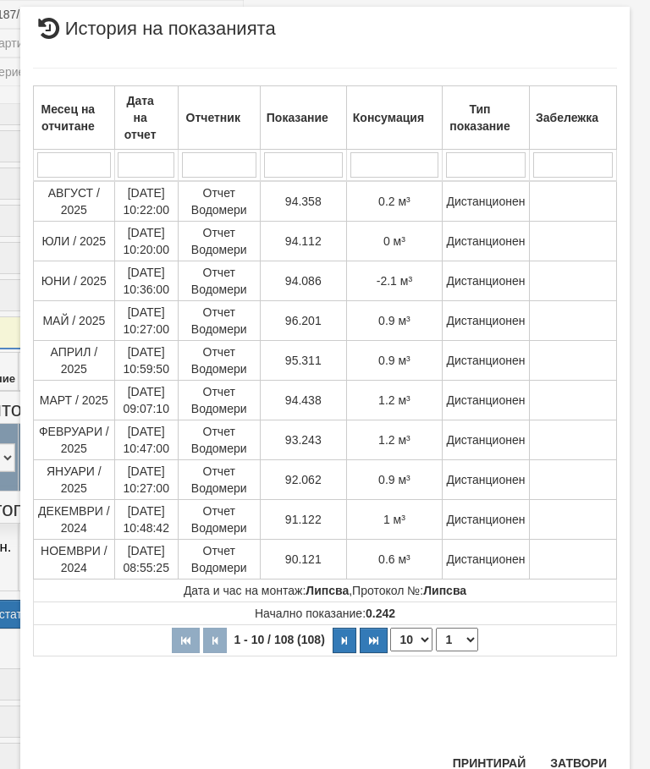
scroll to position [1044, 0]
click at [585, 764] on button "Затвори" at bounding box center [578, 764] width 77 height 27
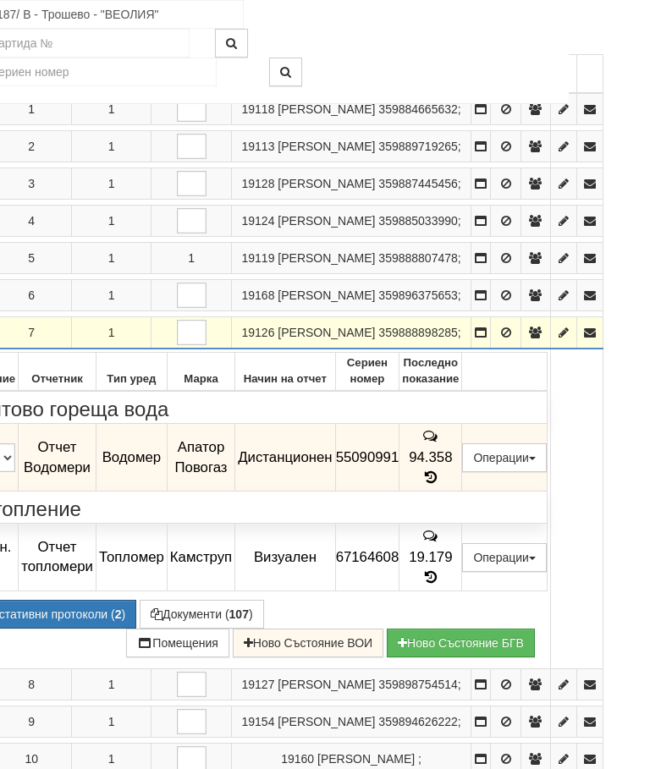
click at [0, 0] on button "Редакция / Протокол" at bounding box center [0, 0] width 0 height 0
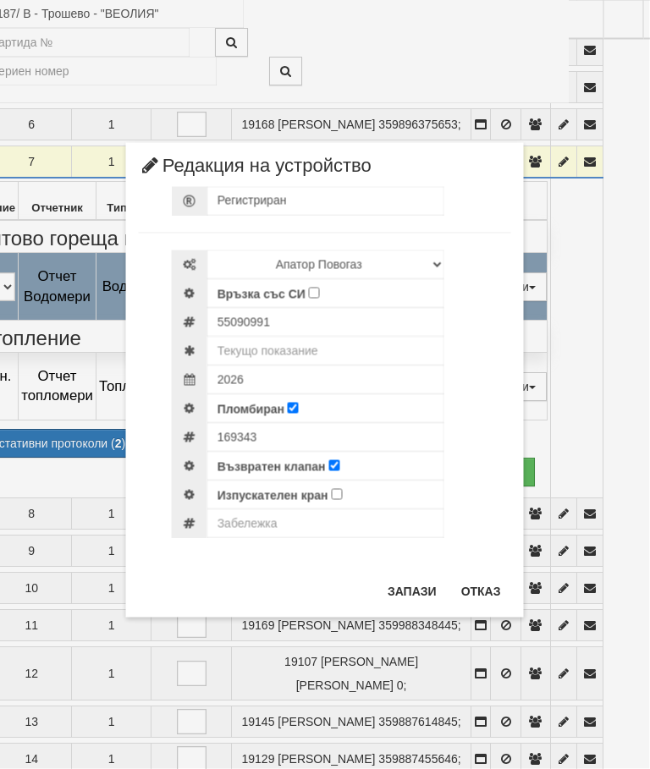
scroll to position [565, 68]
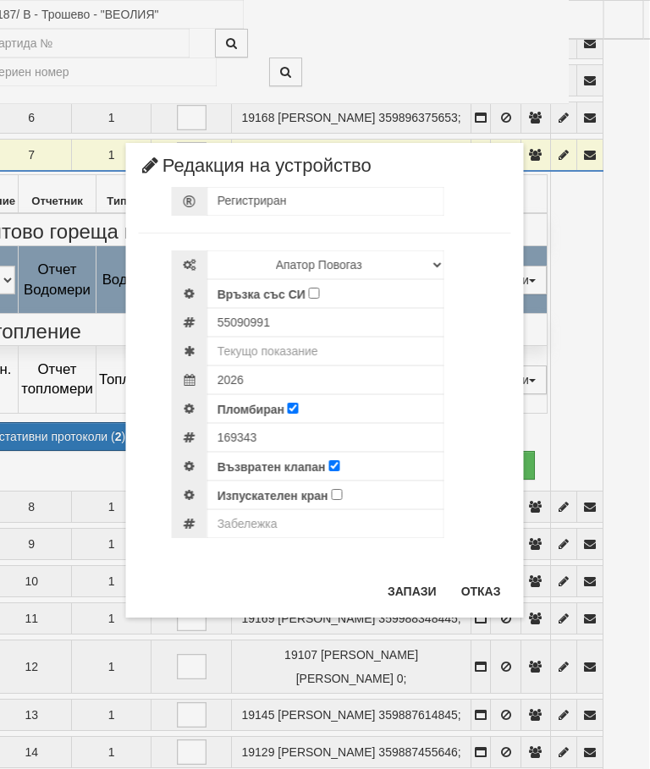
click at [482, 592] on button "Отказ" at bounding box center [481, 591] width 60 height 27
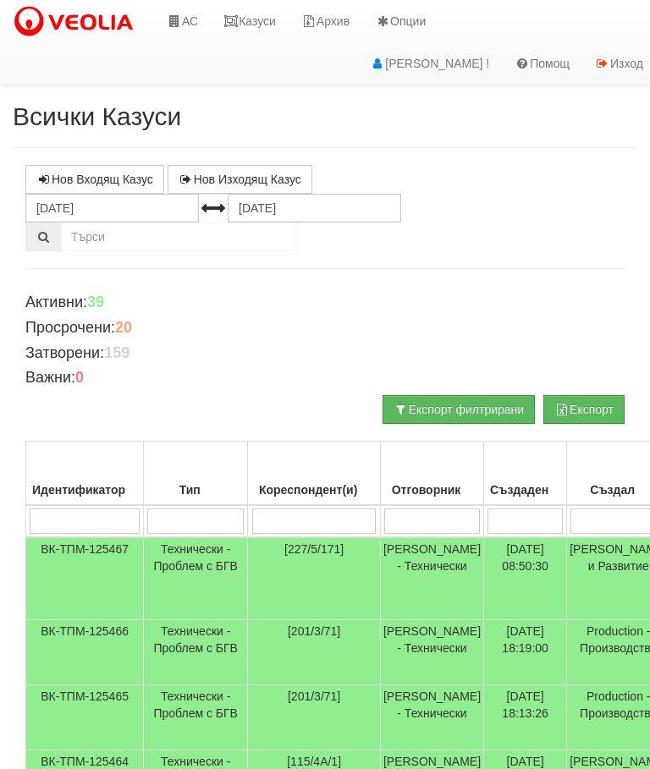
click at [179, 20] on icon at bounding box center [174, 21] width 15 height 12
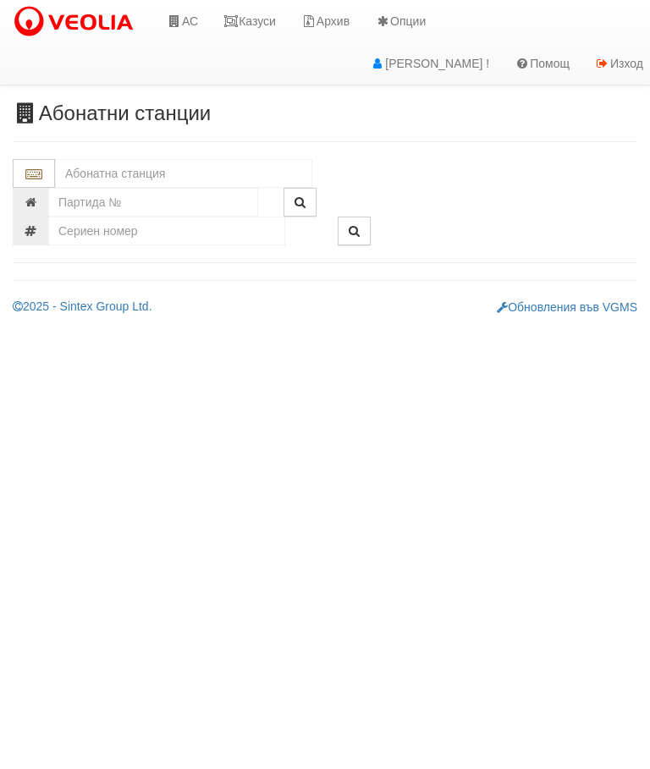
click at [255, 24] on link "Казуси" at bounding box center [250, 21] width 78 height 42
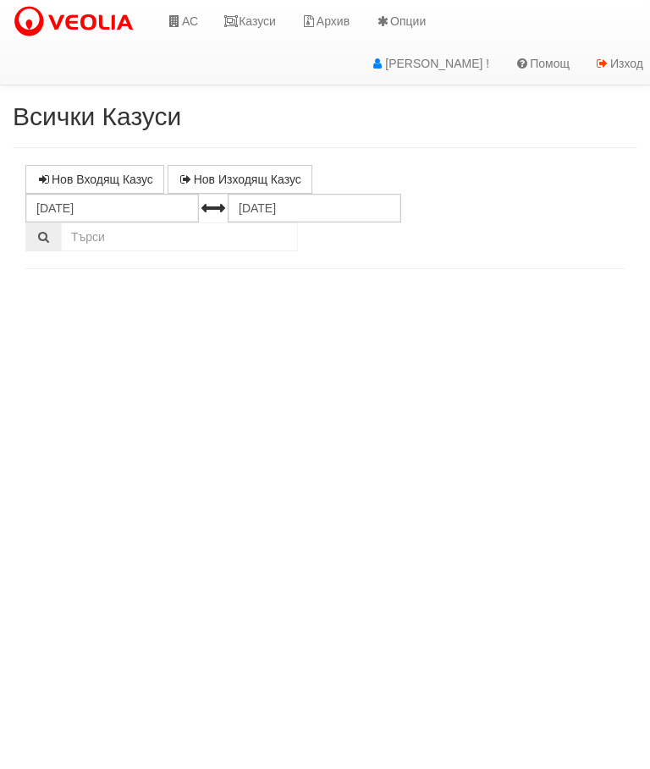
select select "10"
select select "1"
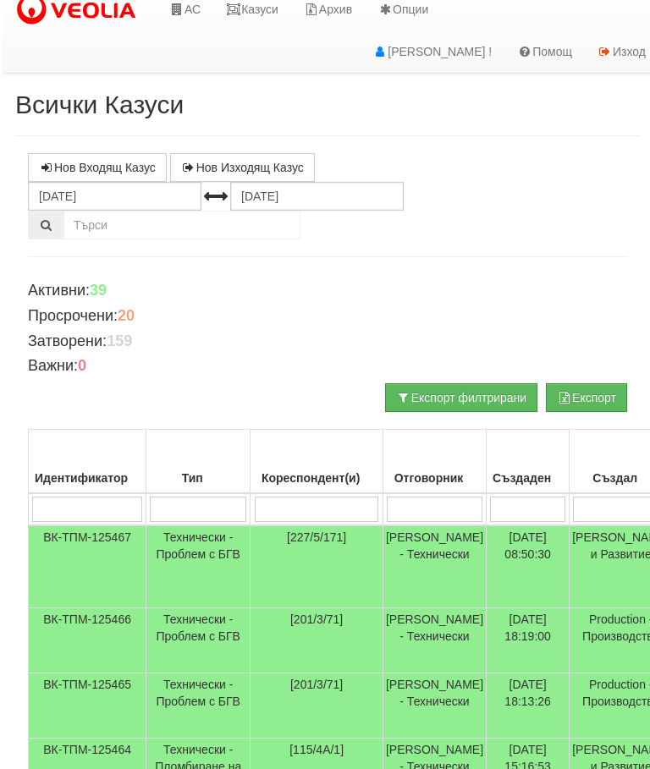
scroll to position [13, 0]
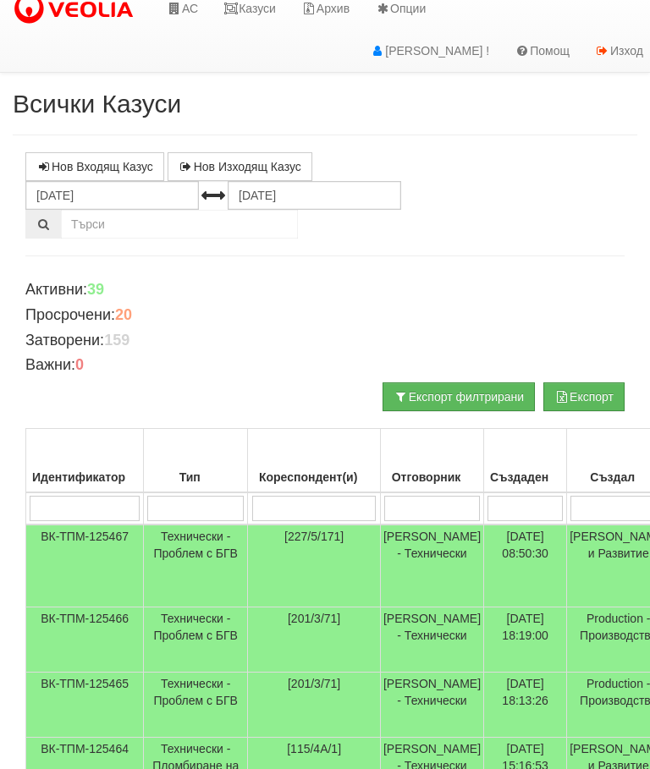
click at [256, 2] on link "Казуси" at bounding box center [250, 8] width 78 height 42
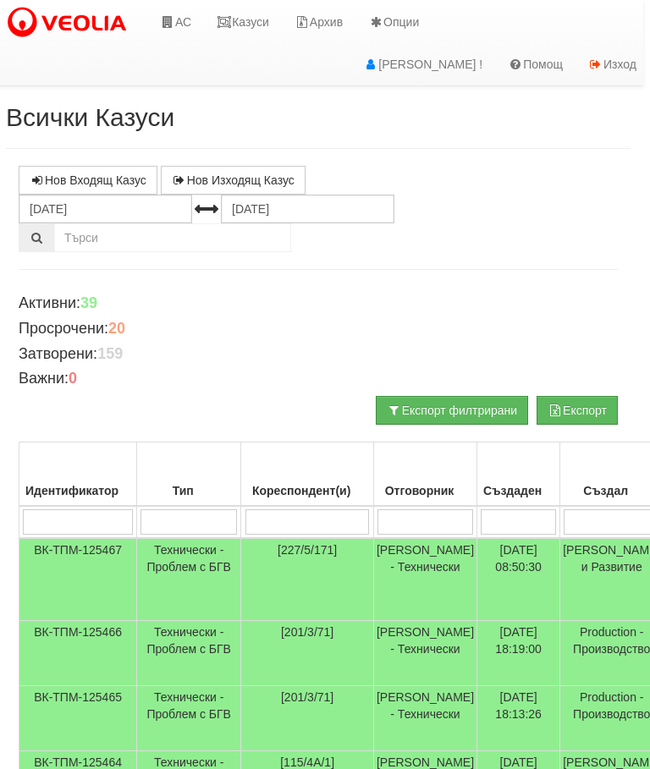
scroll to position [0, 7]
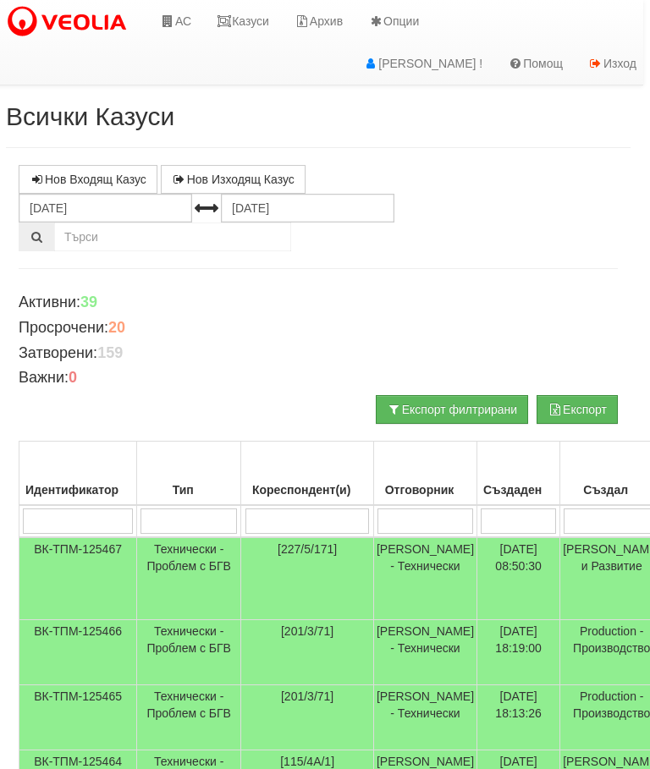
click at [249, 31] on link "Казуси" at bounding box center [243, 21] width 78 height 42
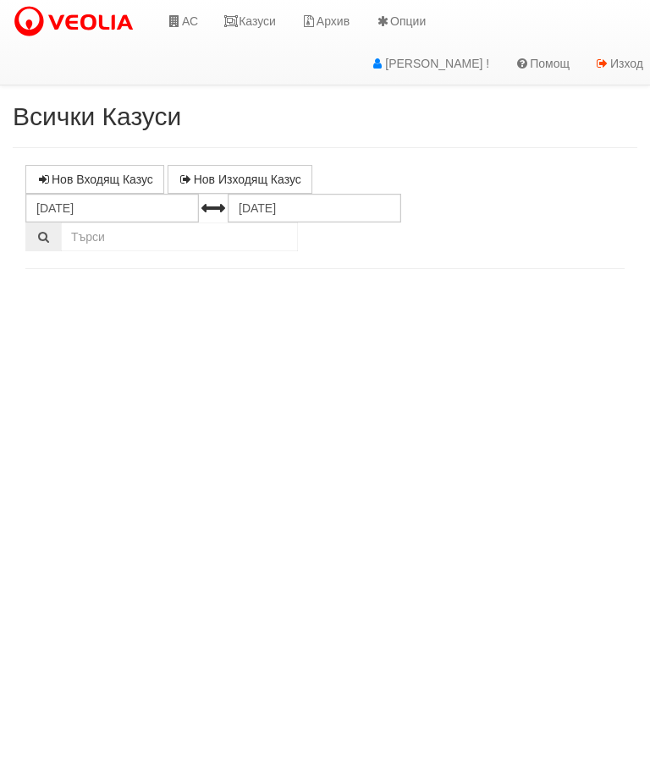
select select "10"
select select "1"
